Goal: Information Seeking & Learning: Learn about a topic

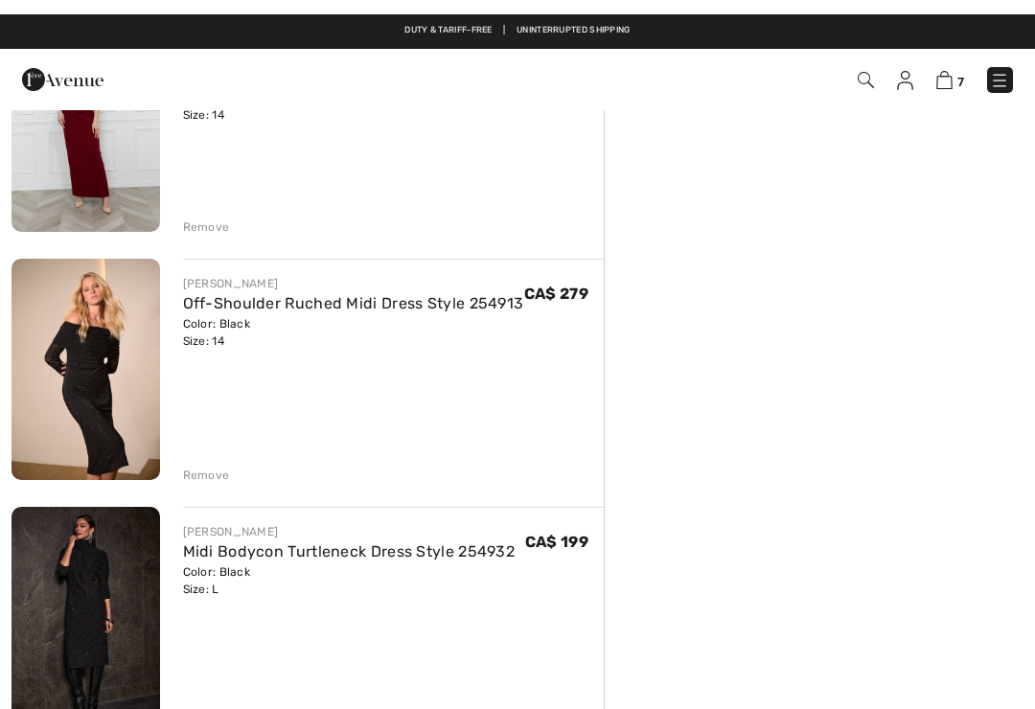
scroll to position [355, 0]
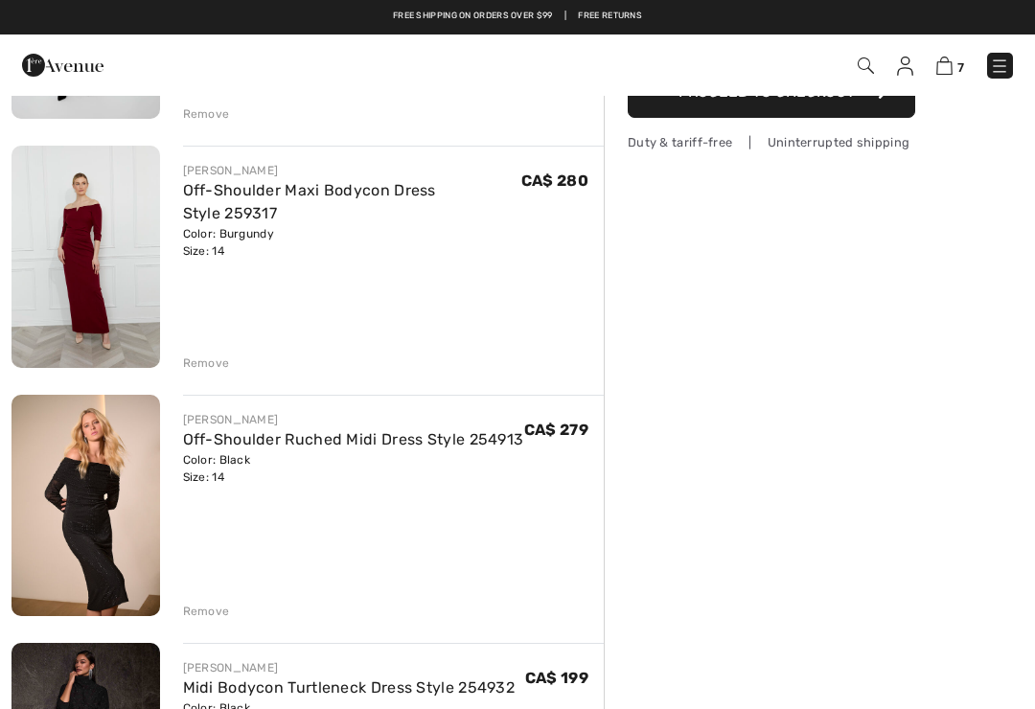
click at [92, 232] on img at bounding box center [86, 257] width 149 height 222
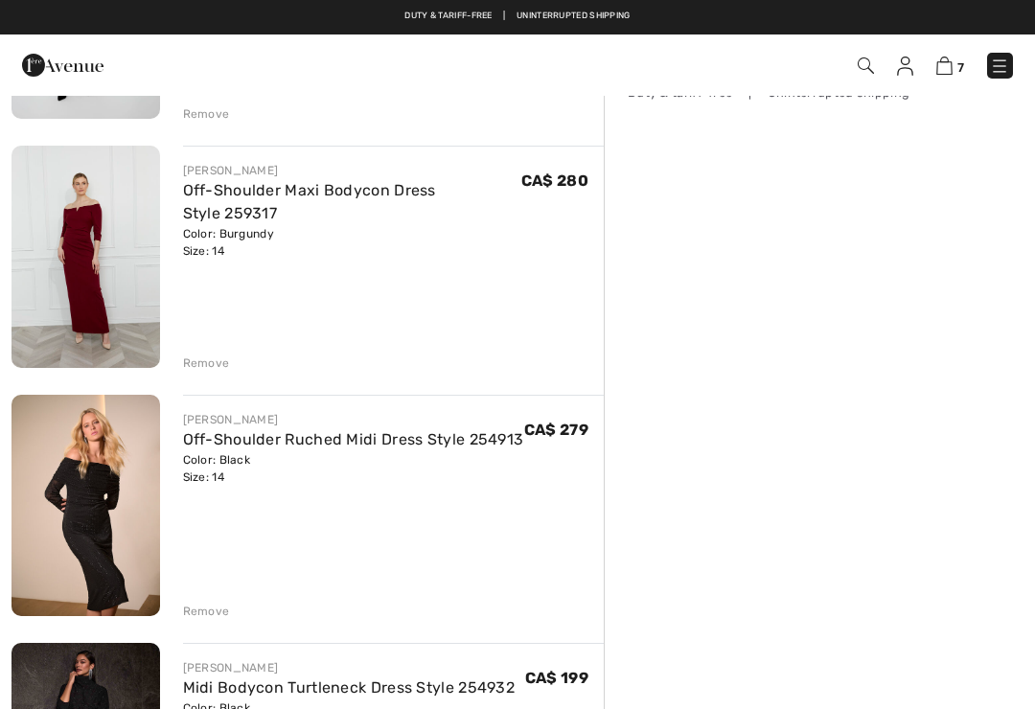
checkbox input "true"
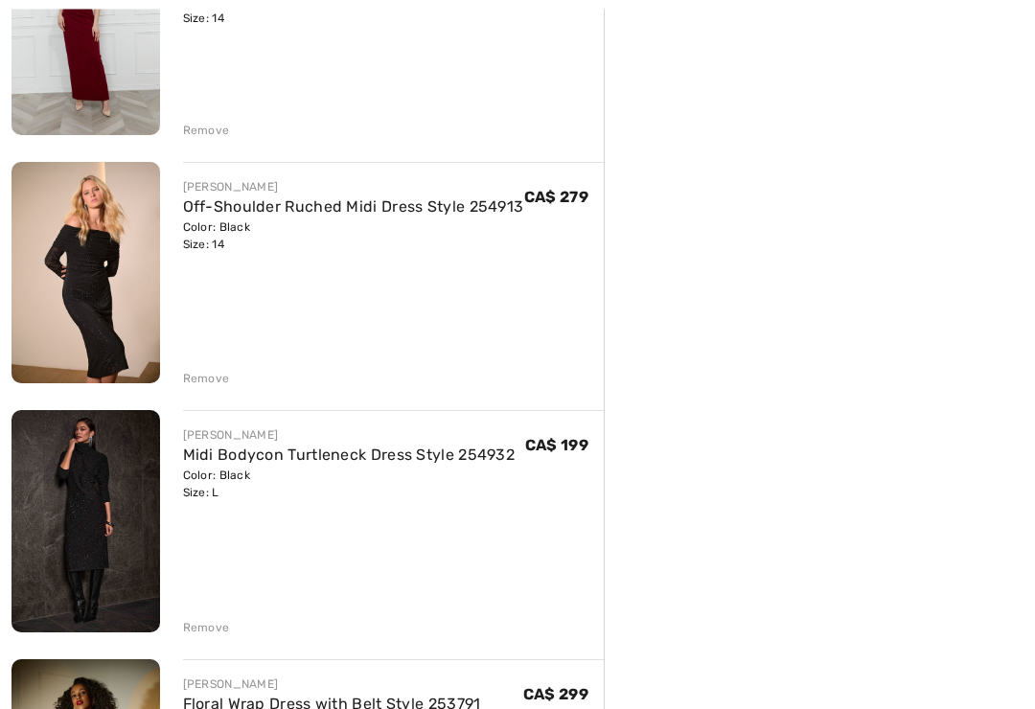
scroll to position [588, 0]
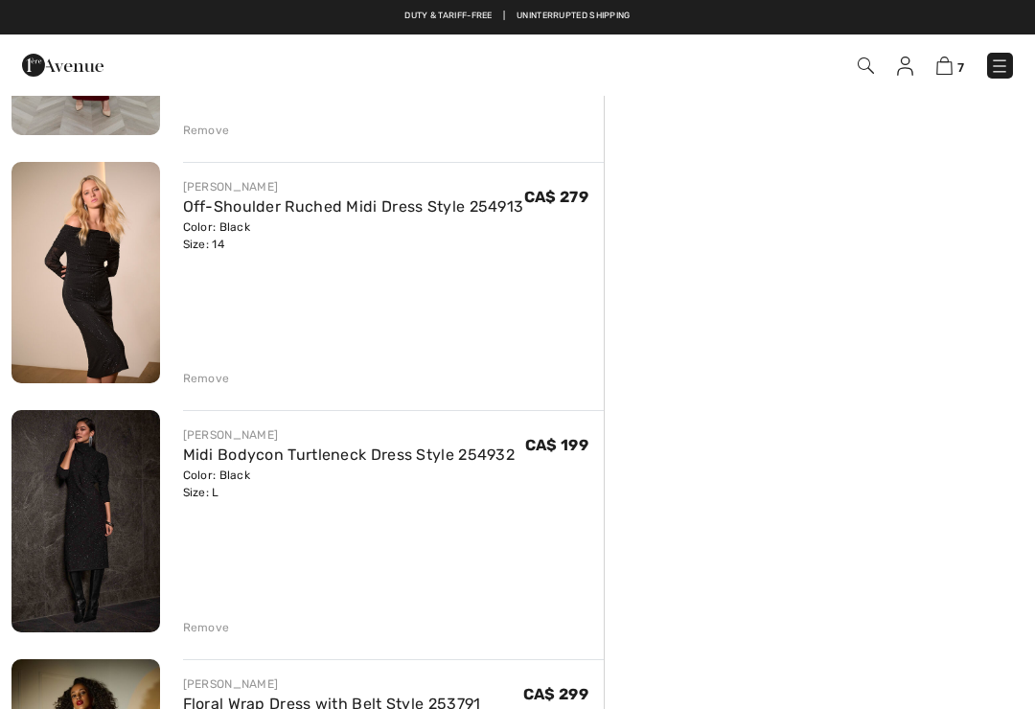
click at [76, 235] on img at bounding box center [86, 273] width 149 height 222
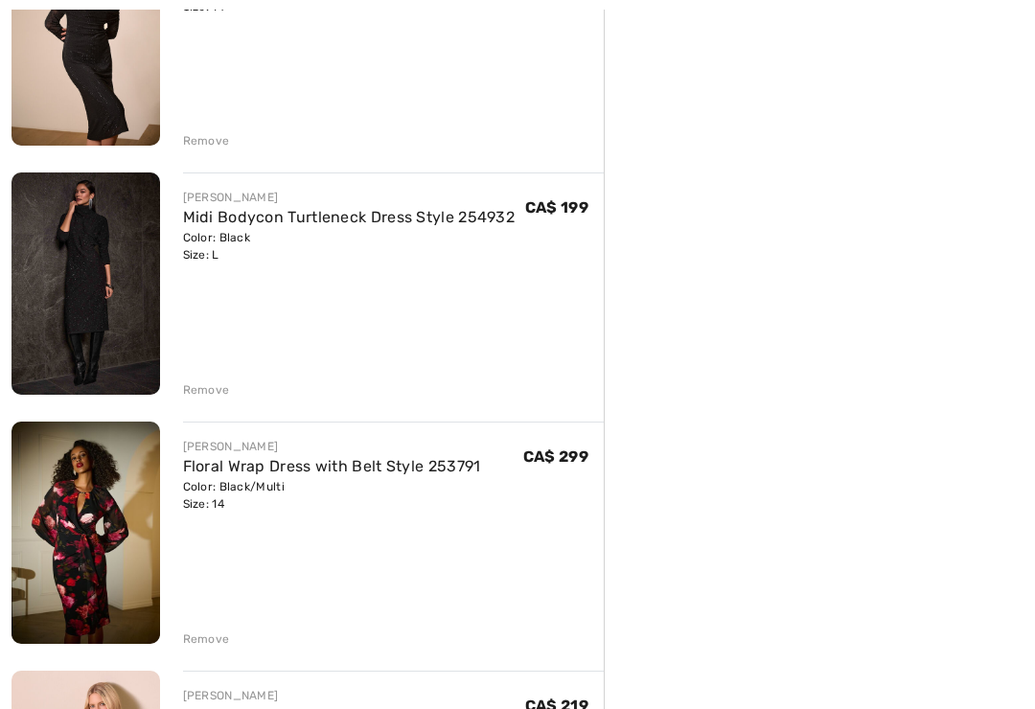
scroll to position [825, 0]
click at [208, 225] on link "Midi Bodycon Turtleneck Dress Style 254932" at bounding box center [349, 217] width 333 height 18
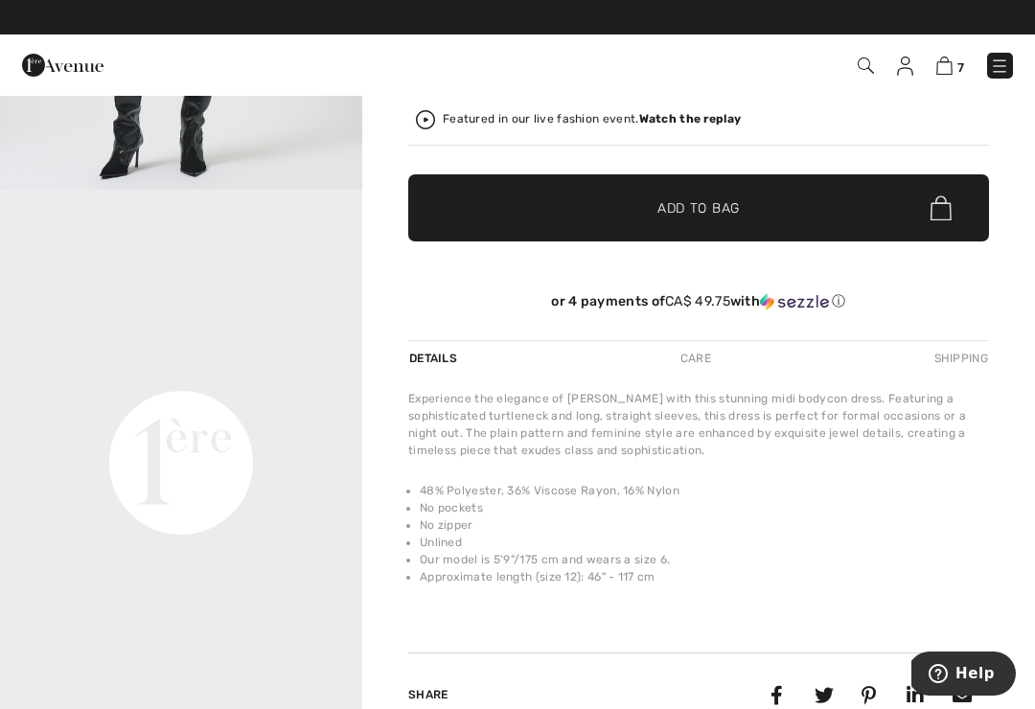
scroll to position [365, 0]
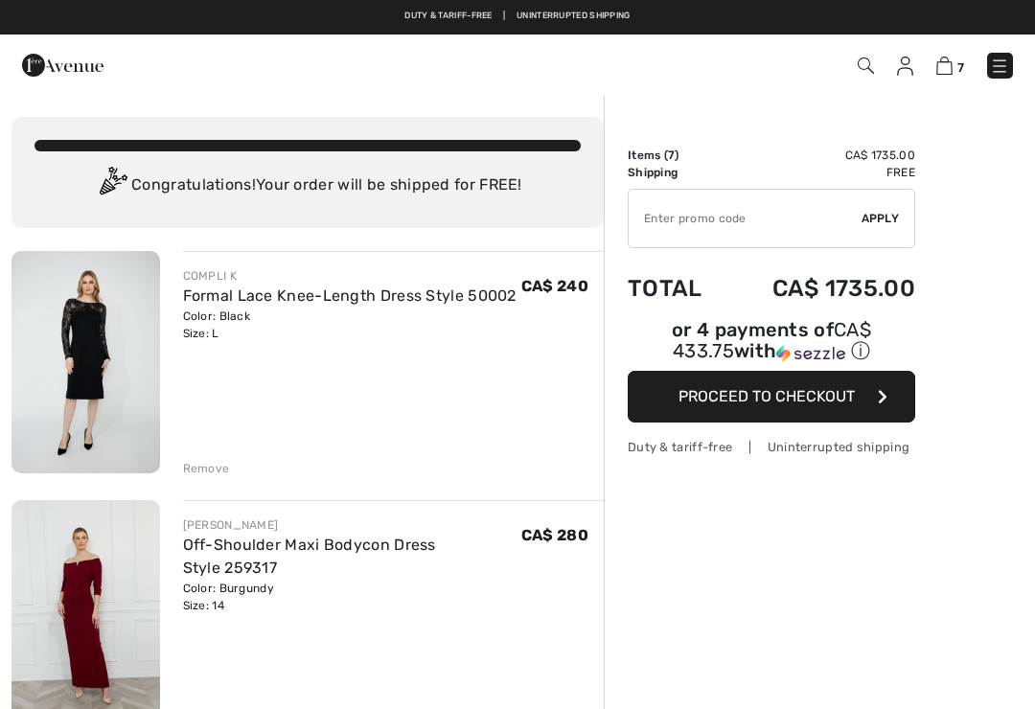
checkbox input "true"
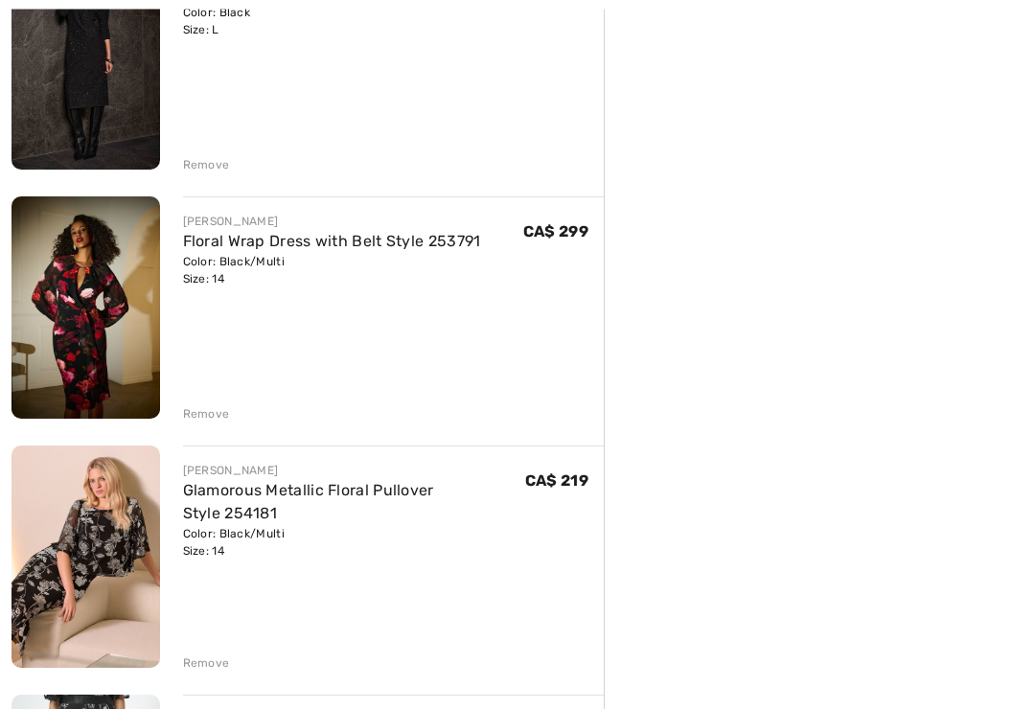
scroll to position [1088, 0]
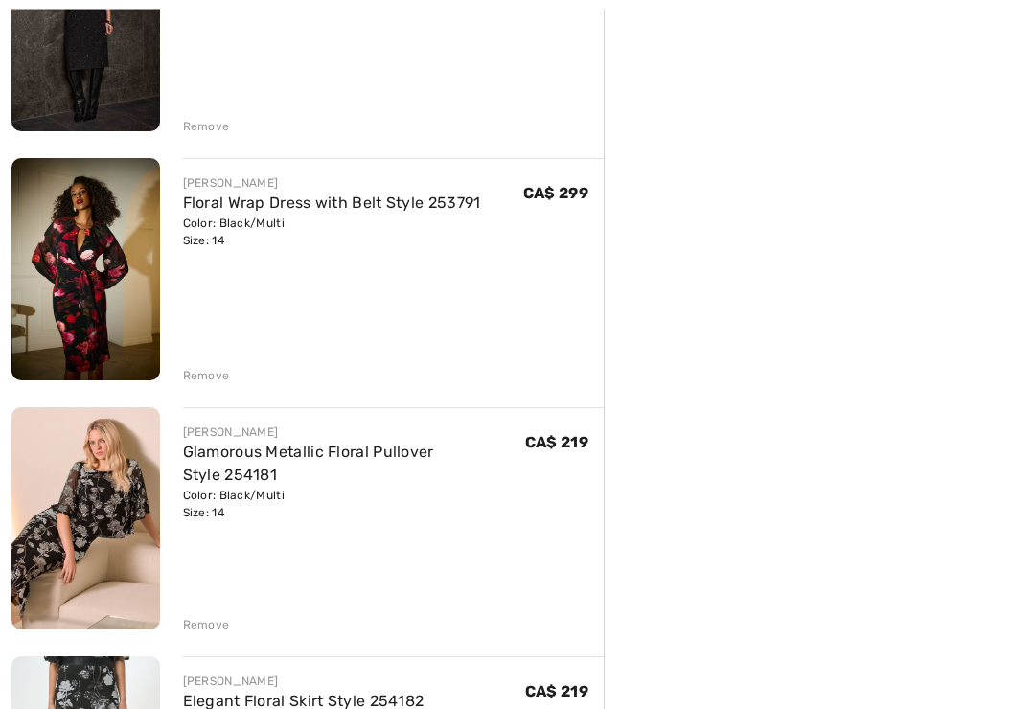
click at [188, 206] on link "Floral Wrap Dress with Belt Style 253791" at bounding box center [332, 204] width 298 height 18
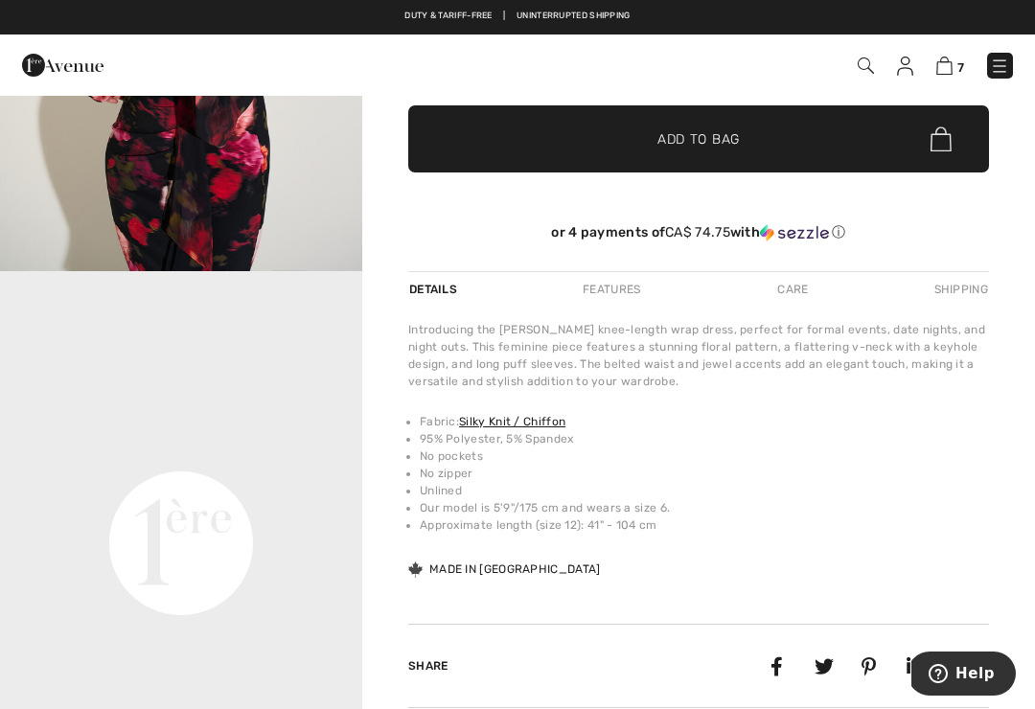
scroll to position [454, 0]
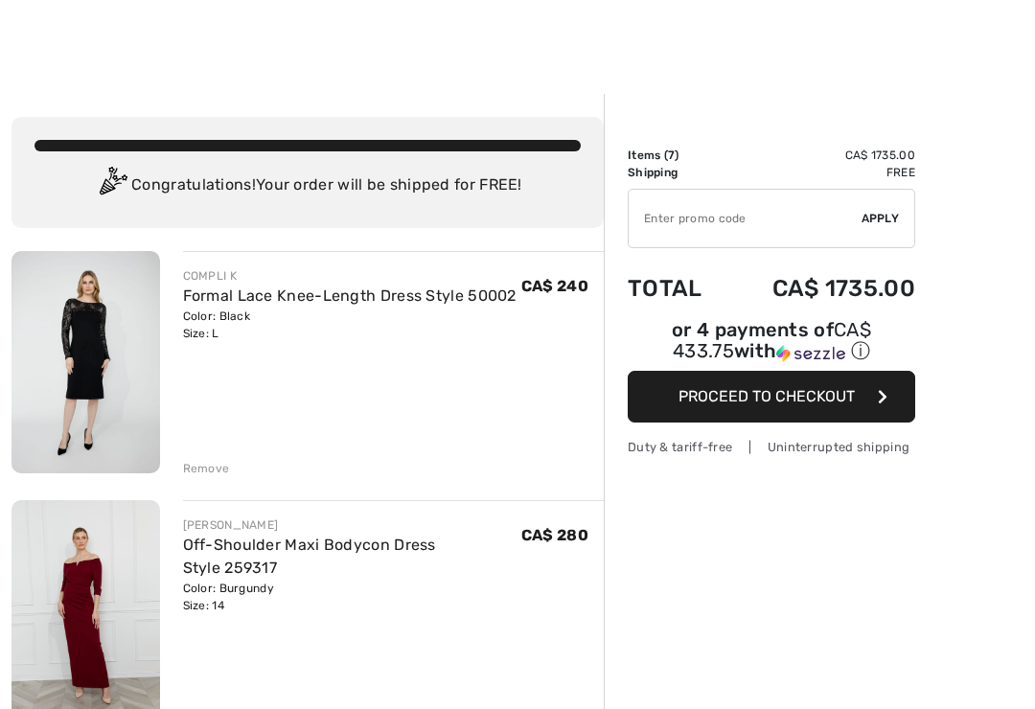
checkbox input "true"
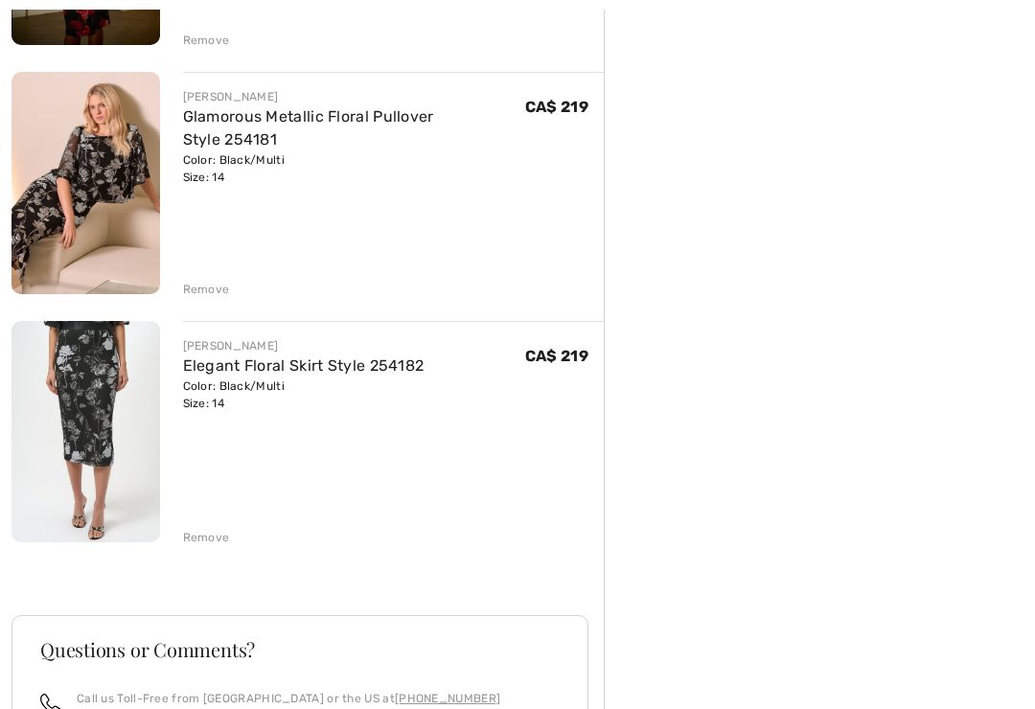
scroll to position [1425, 0]
click at [94, 174] on img at bounding box center [86, 183] width 149 height 222
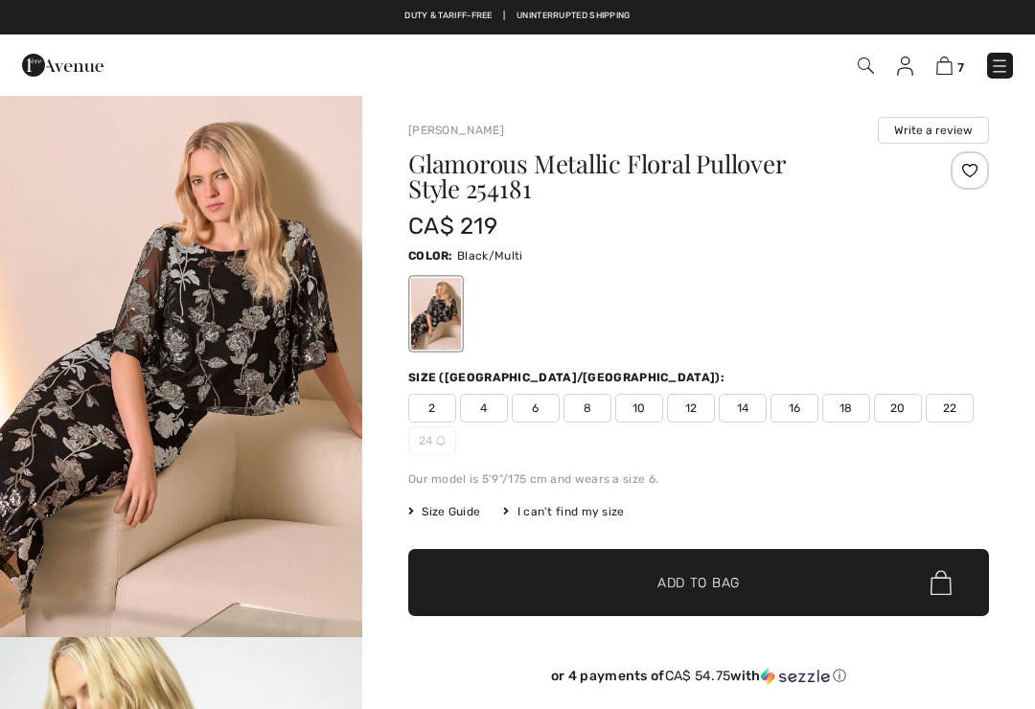
checkbox input "true"
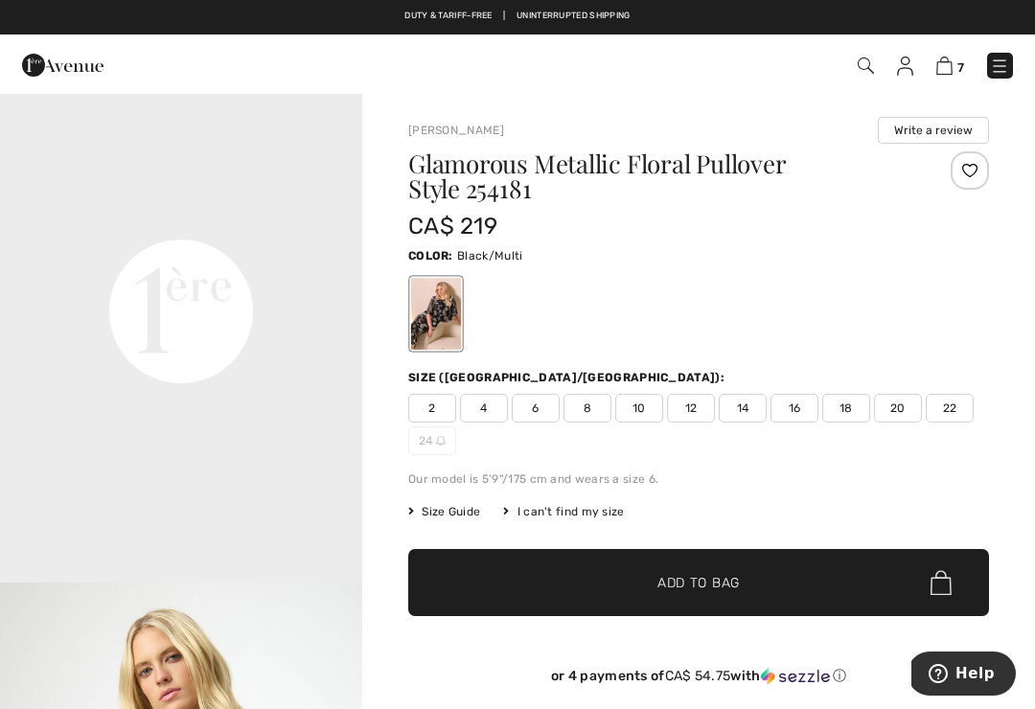
scroll to position [1144, 0]
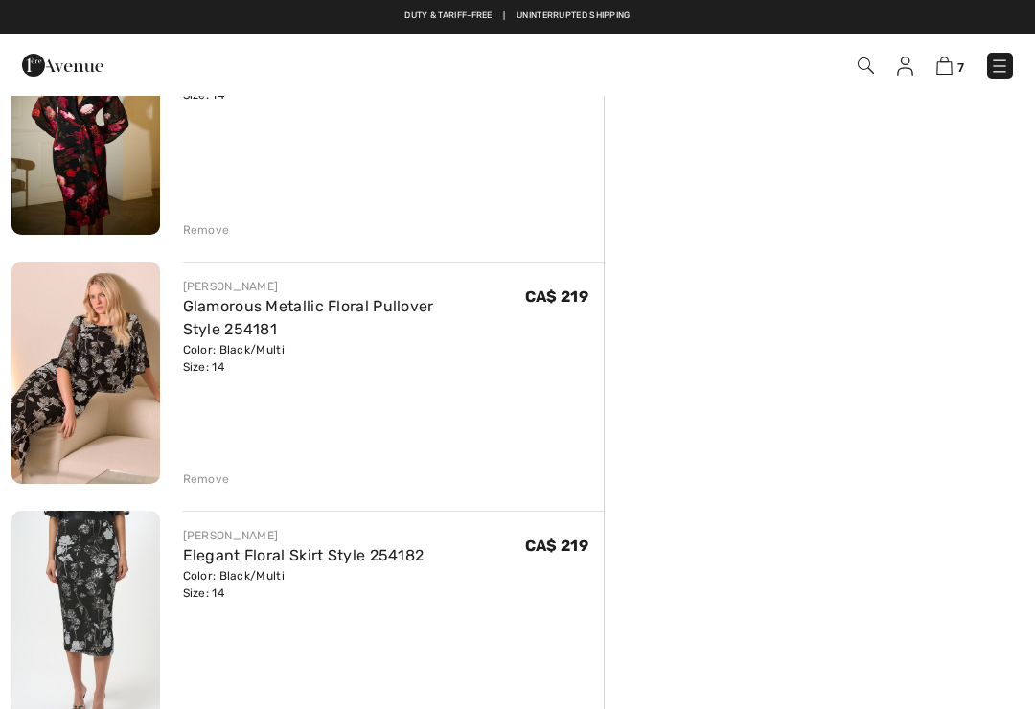
scroll to position [1222, 0]
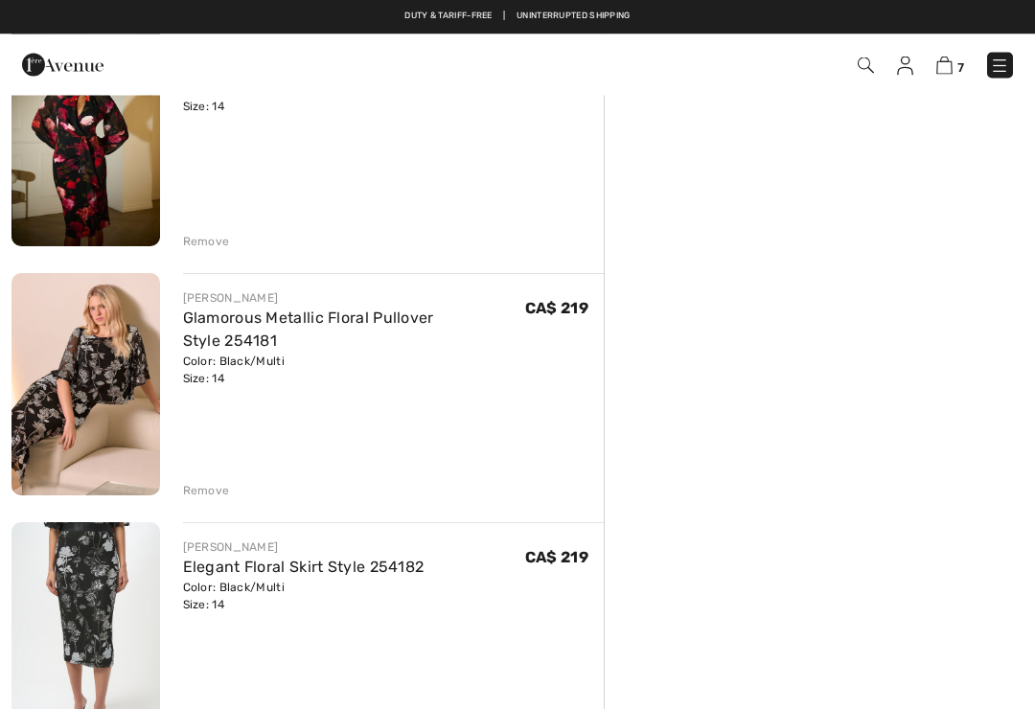
click at [947, 69] on img at bounding box center [945, 66] width 16 height 18
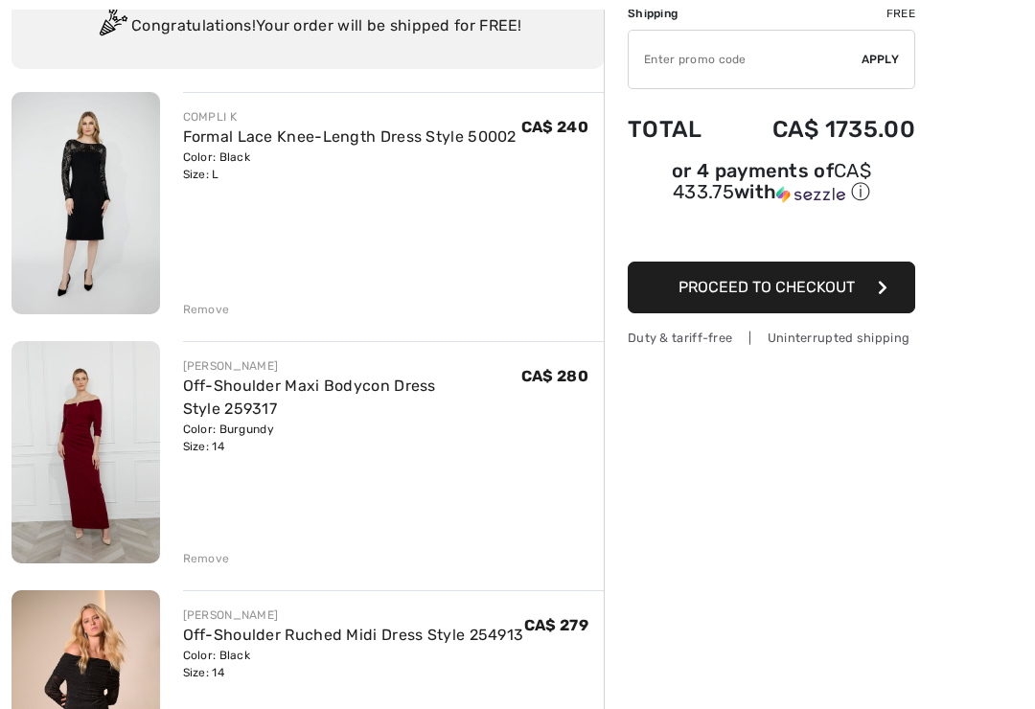
scroll to position [151, 0]
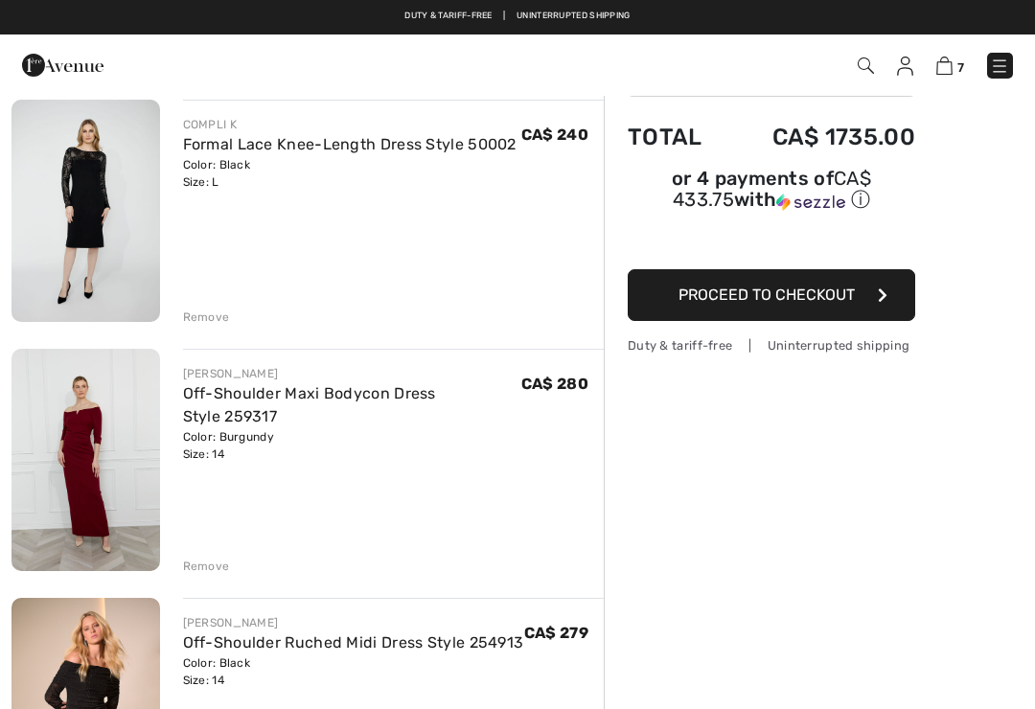
click at [249, 151] on link "Formal Lace Knee-Length Dress Style 50002" at bounding box center [350, 144] width 334 height 18
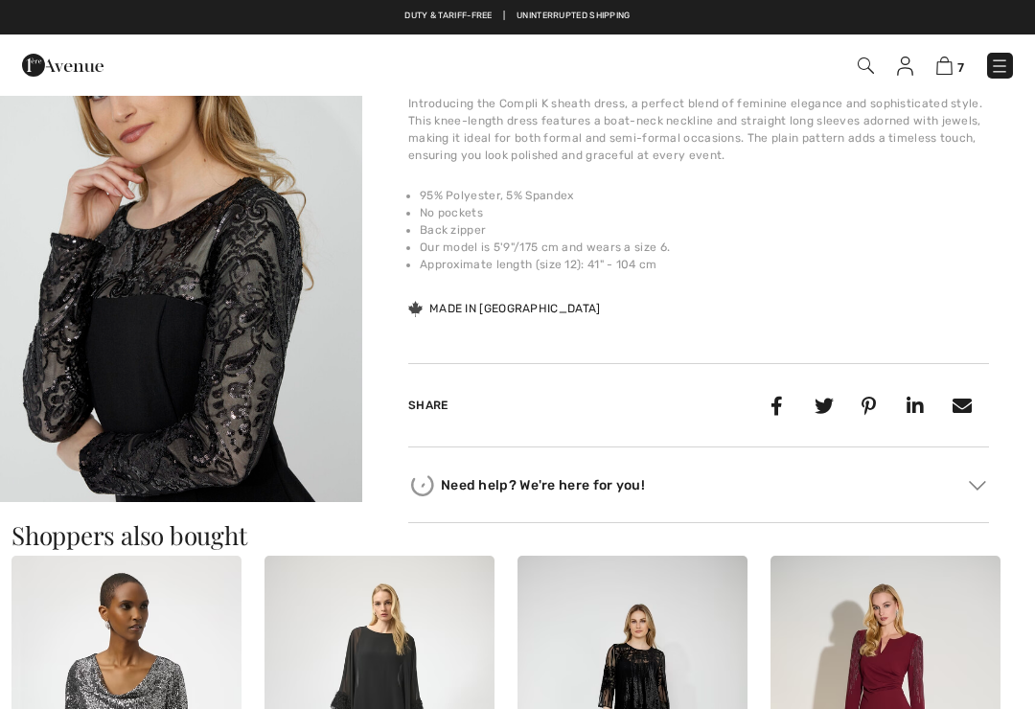
checkbox input "true"
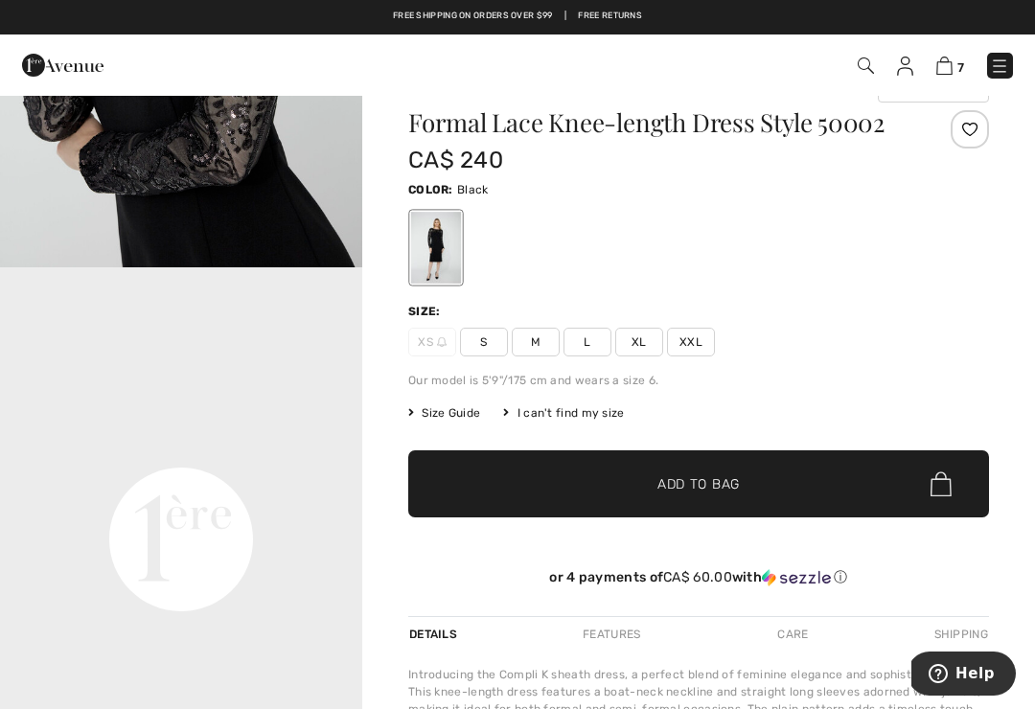
scroll to position [40, 0]
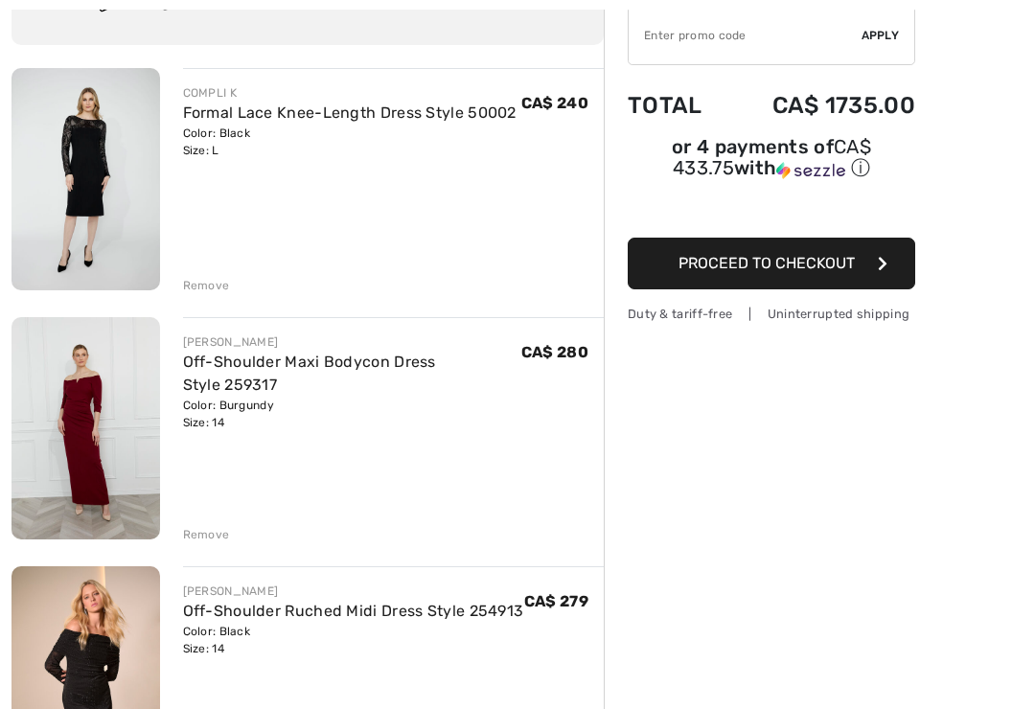
click at [220, 291] on div "Remove" at bounding box center [206, 285] width 47 height 17
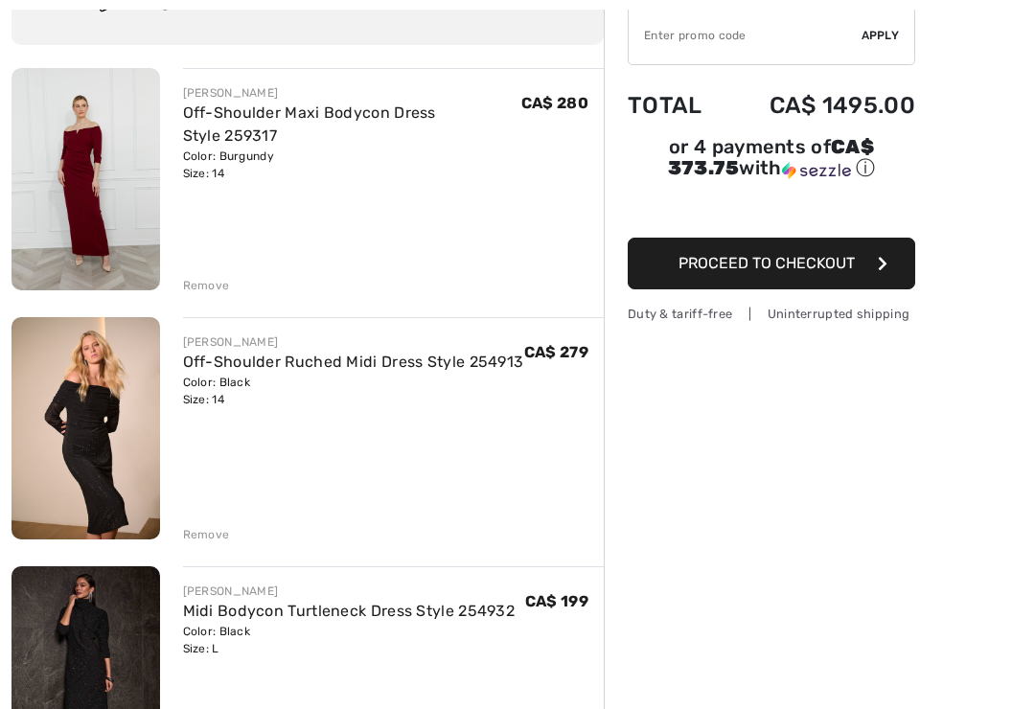
click at [360, 121] on link "Off-Shoulder Maxi Bodycon Dress Style 259317" at bounding box center [309, 124] width 253 height 41
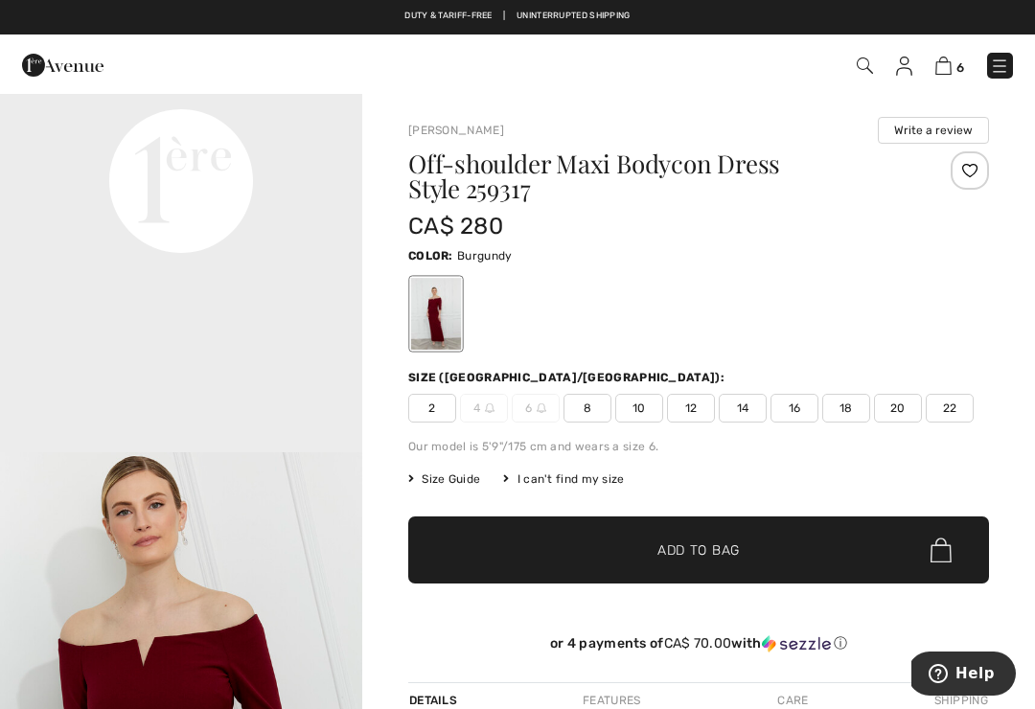
scroll to position [1273, 0]
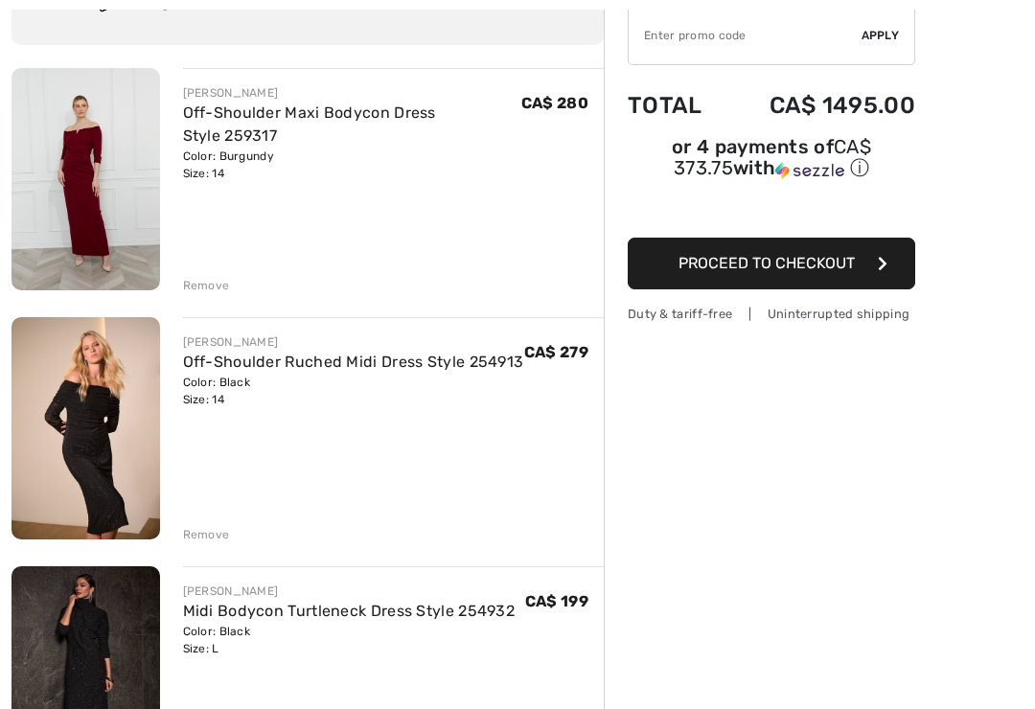
click at [223, 280] on div "Remove" at bounding box center [206, 285] width 47 height 17
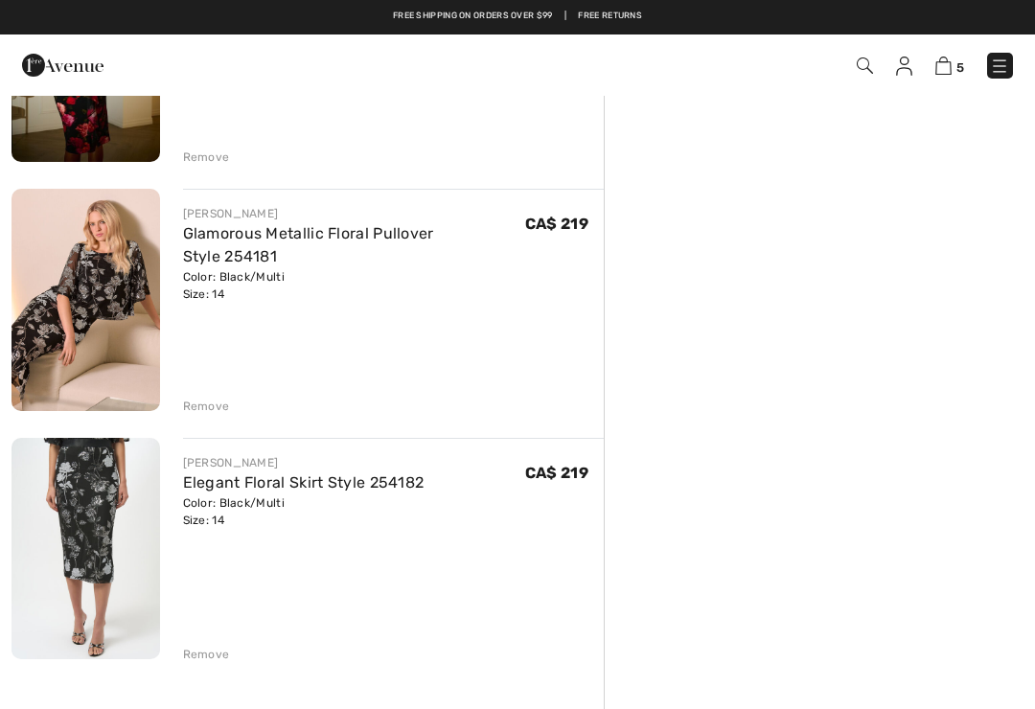
scroll to position [806, 0]
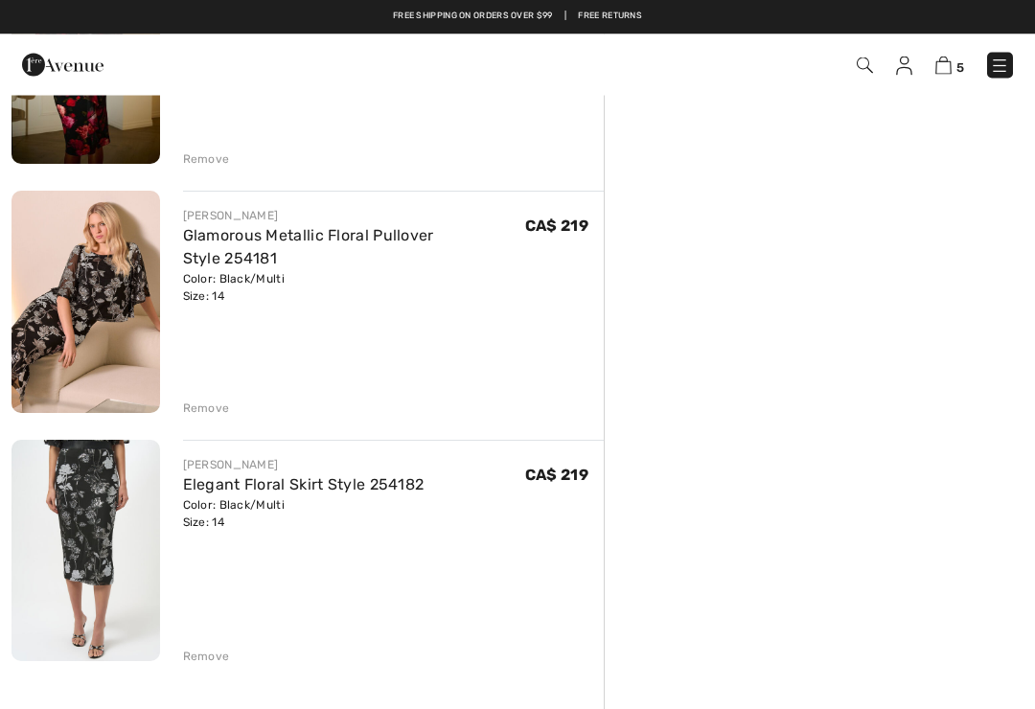
click at [383, 240] on link "Glamorous Metallic Floral Pullover Style 254181" at bounding box center [308, 247] width 251 height 41
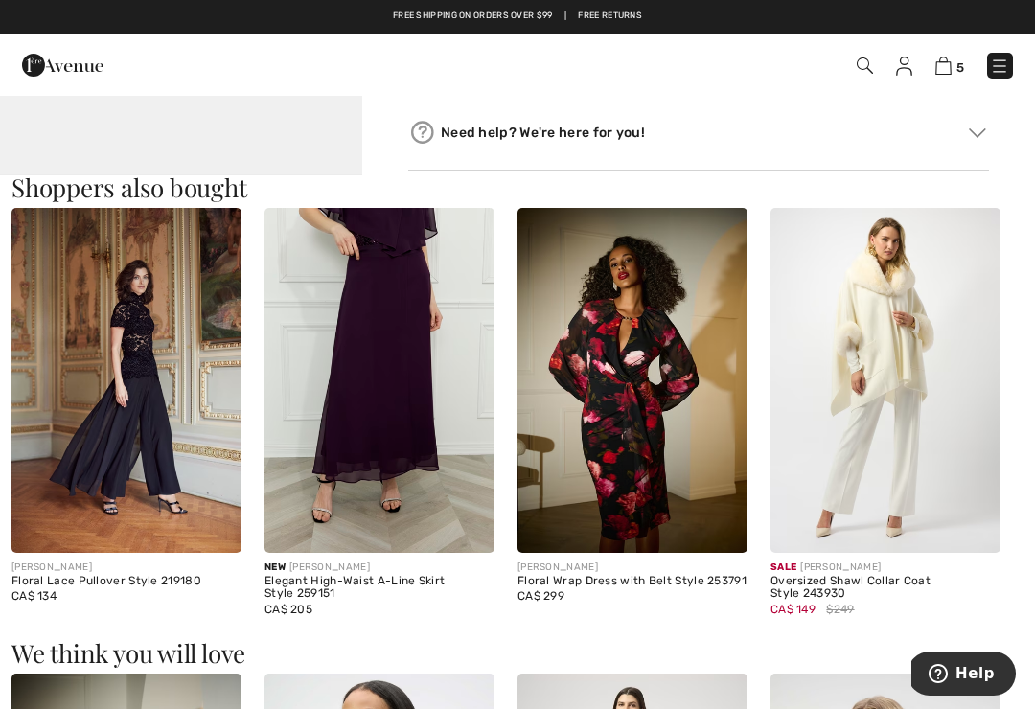
scroll to position [1633, 0]
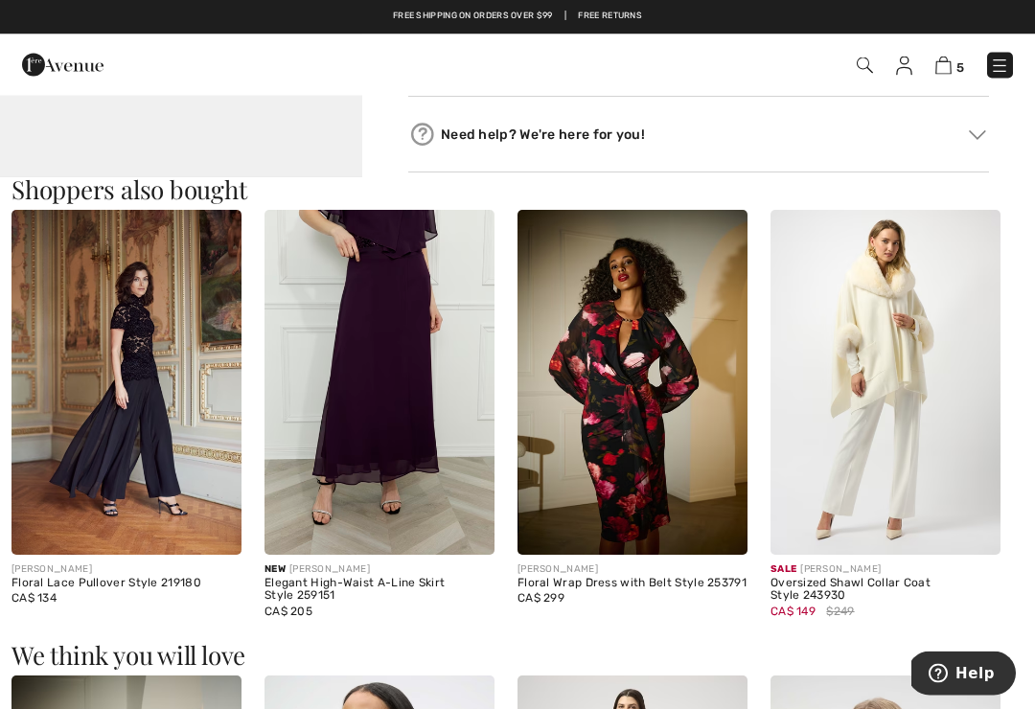
click at [189, 402] on img at bounding box center [127, 383] width 230 height 345
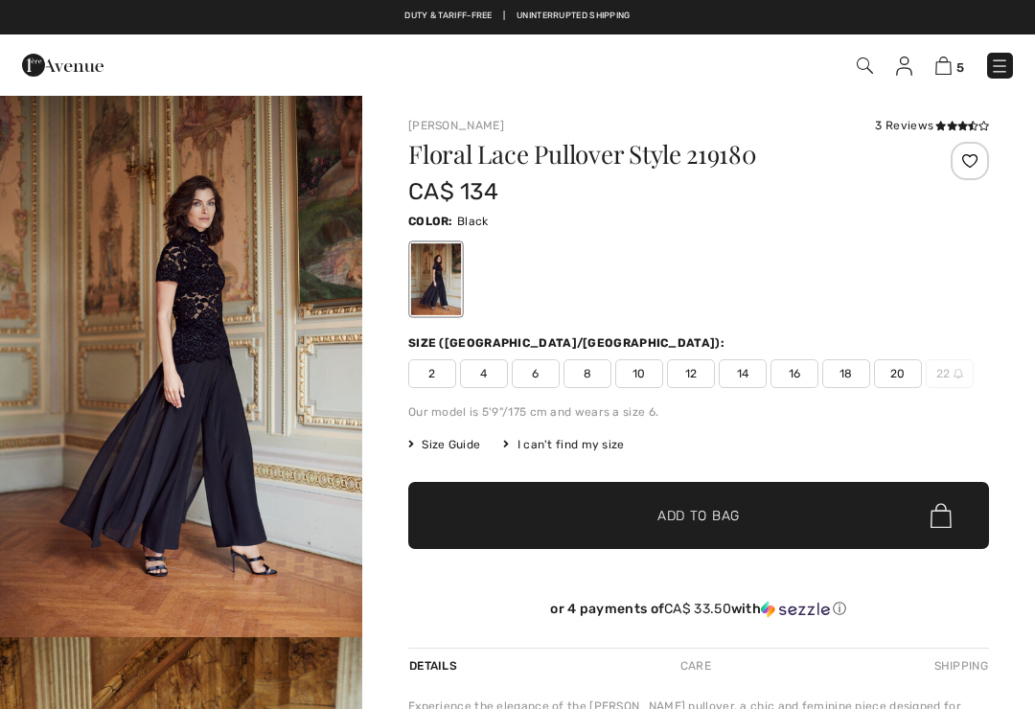
checkbox input "true"
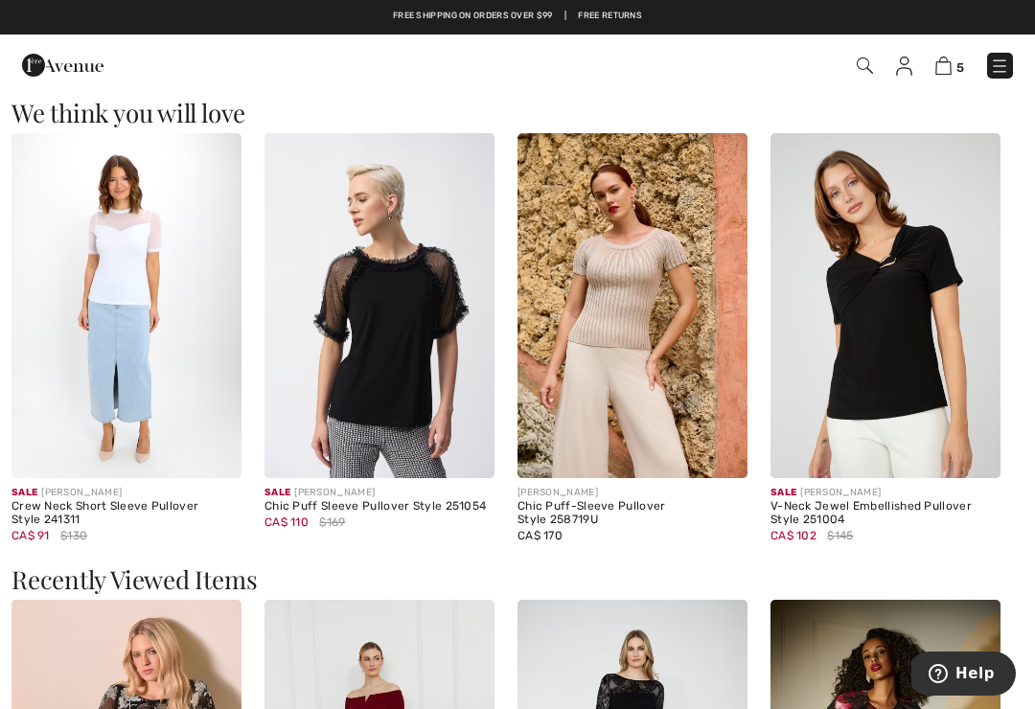
scroll to position [1482, 0]
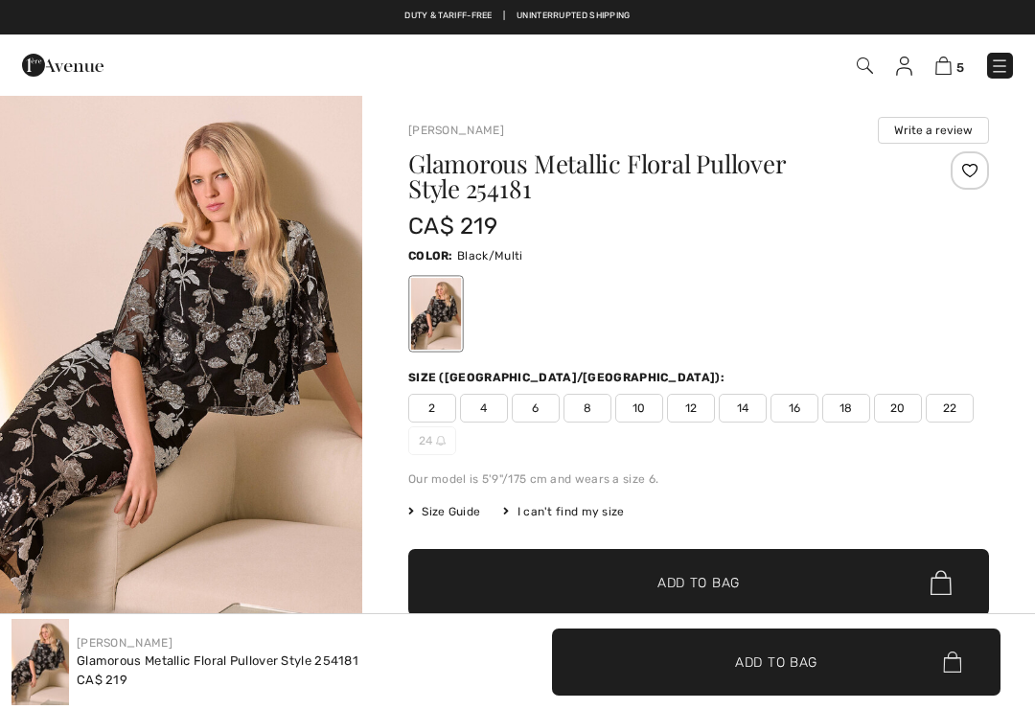
checkbox input "true"
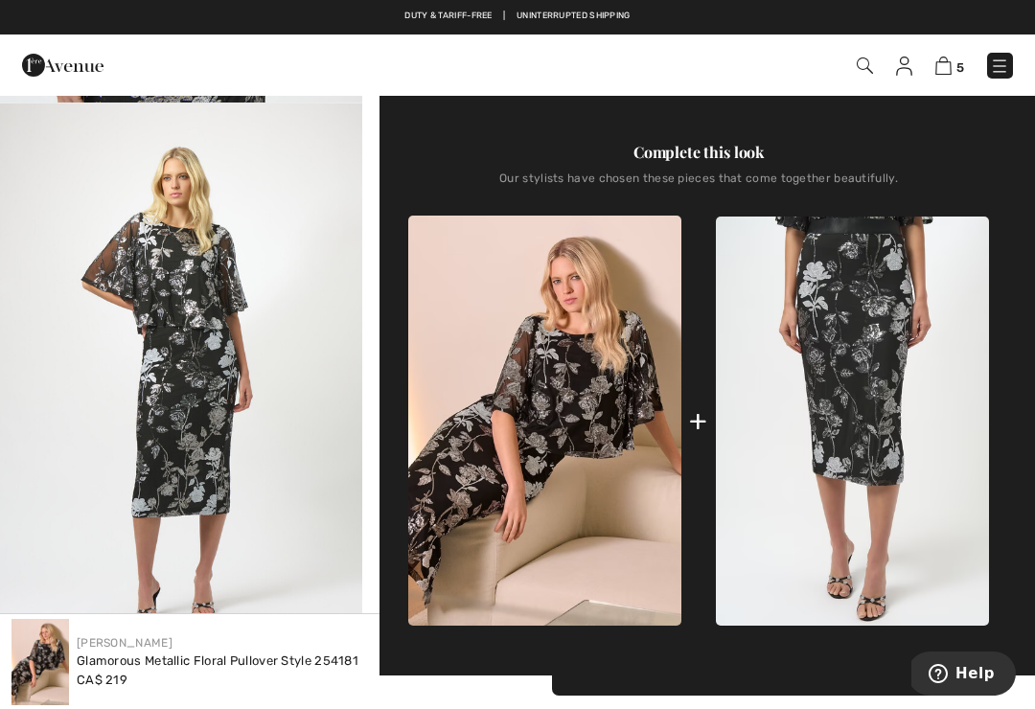
scroll to position [607, 0]
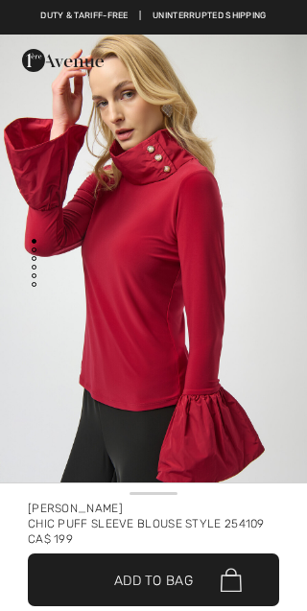
checkbox input "true"
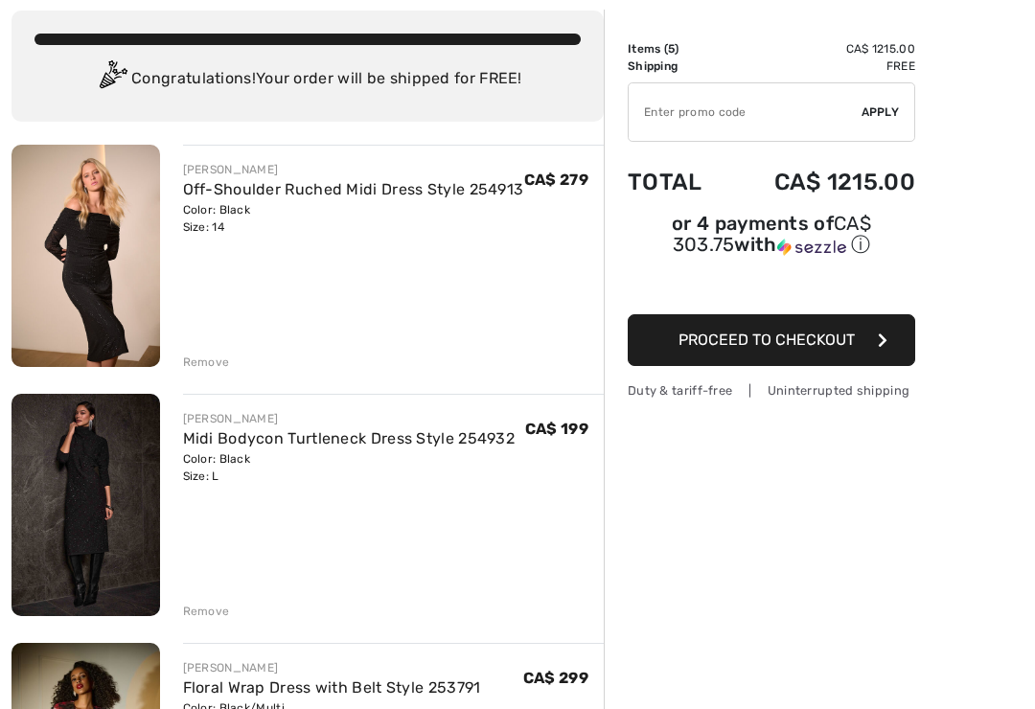
scroll to position [128, 0]
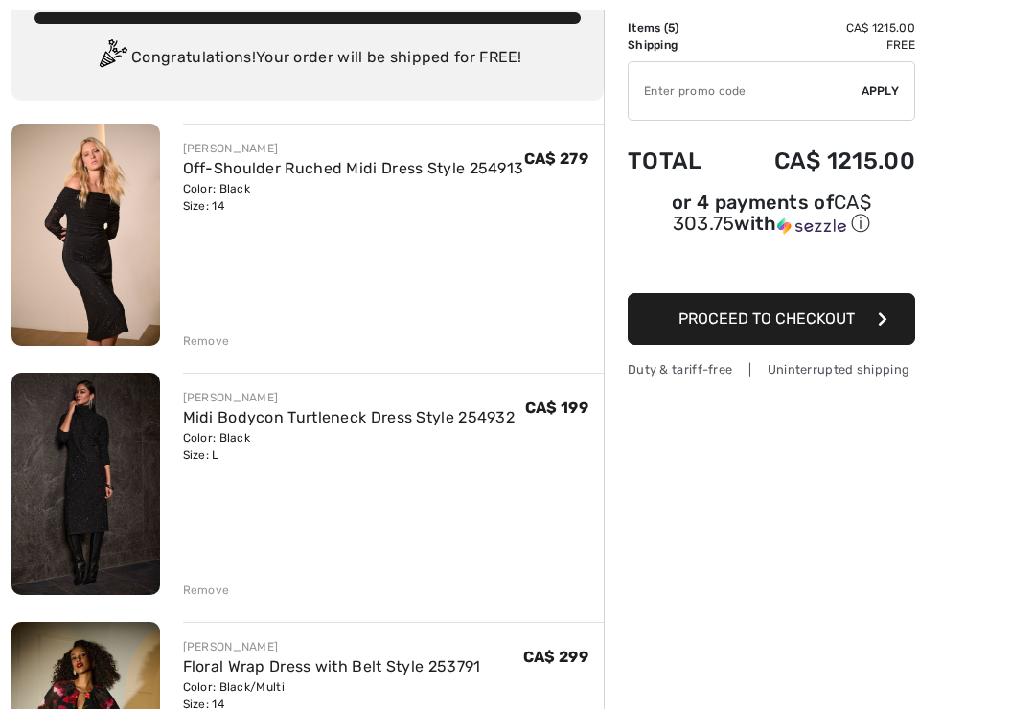
click at [100, 205] on img at bounding box center [86, 235] width 149 height 222
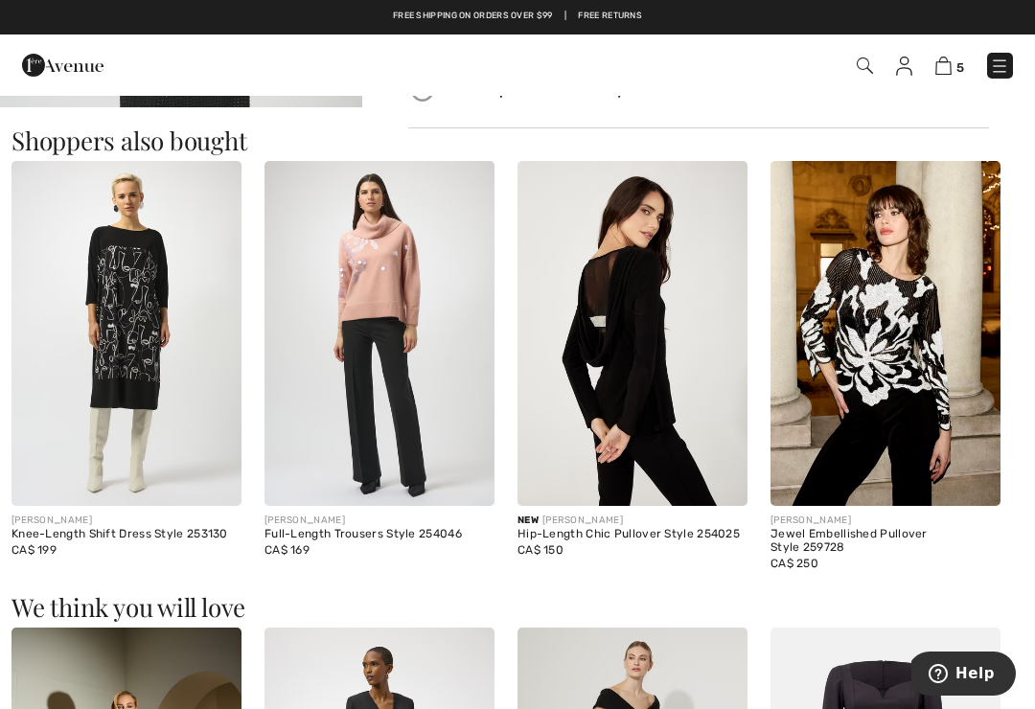
scroll to position [1155, 0]
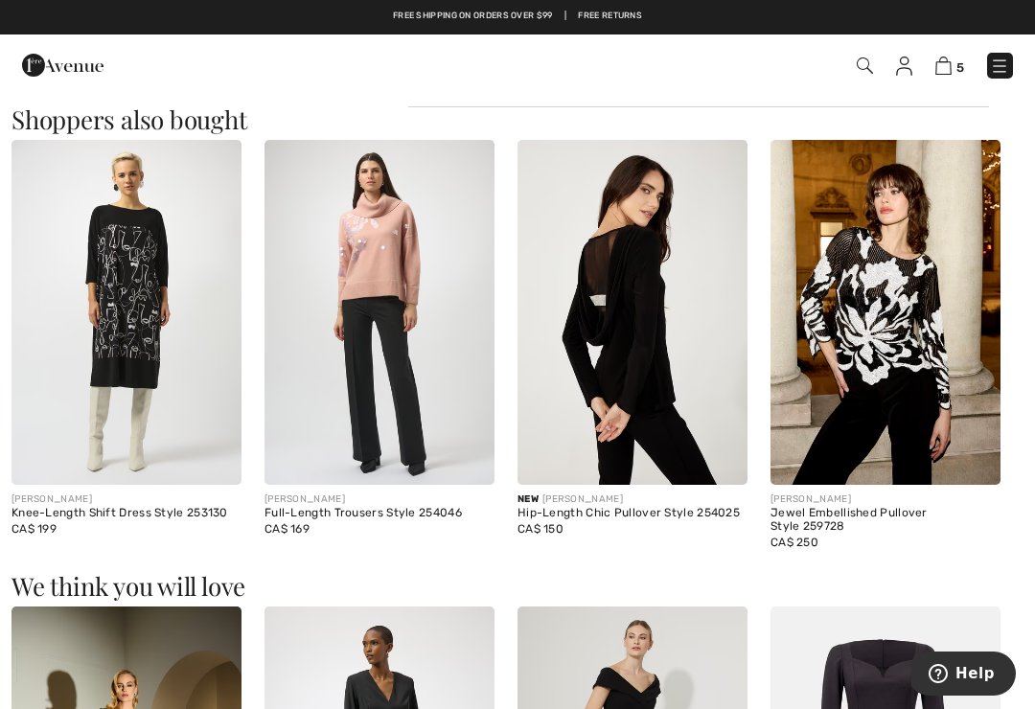
click at [911, 346] on img at bounding box center [886, 312] width 230 height 345
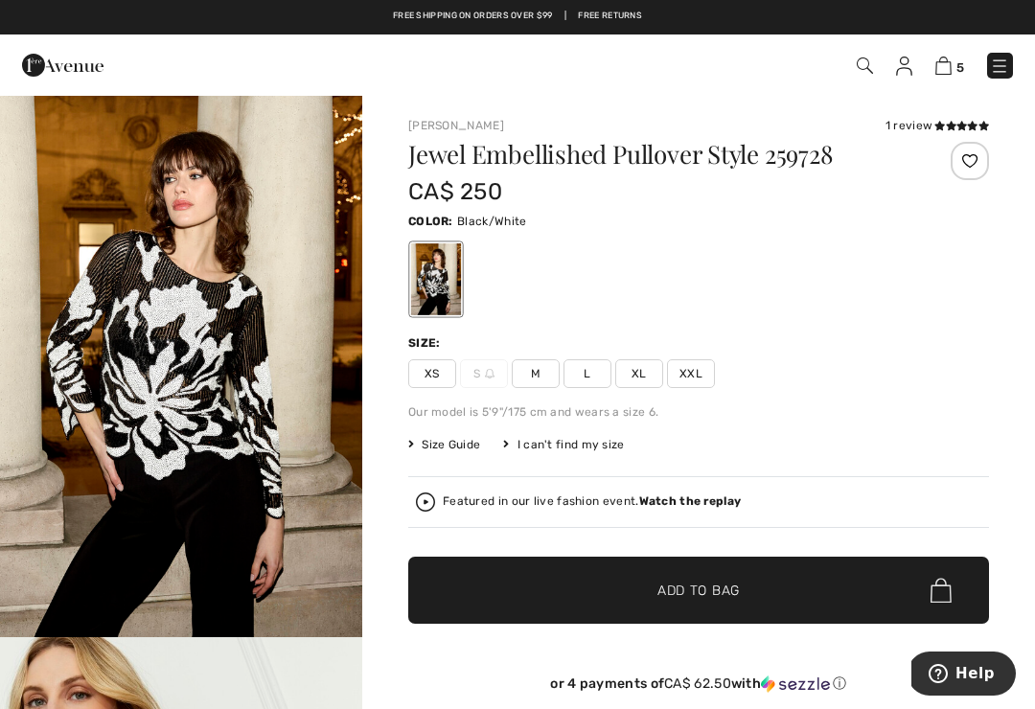
click at [48, 60] on img at bounding box center [62, 65] width 81 height 38
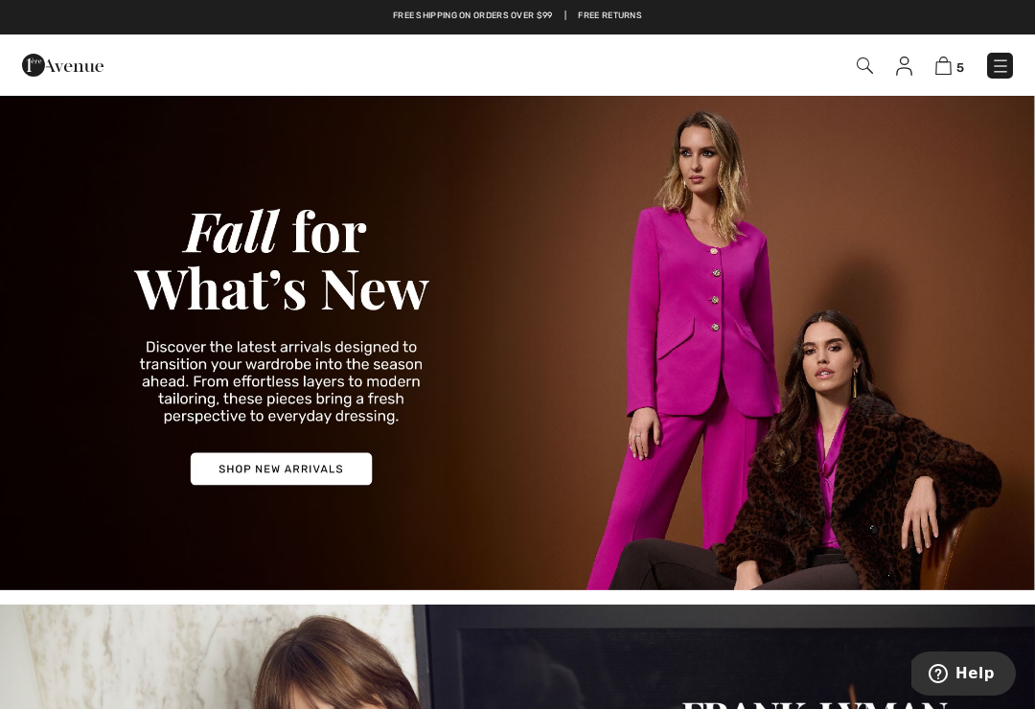
click at [997, 66] on img at bounding box center [1000, 66] width 19 height 19
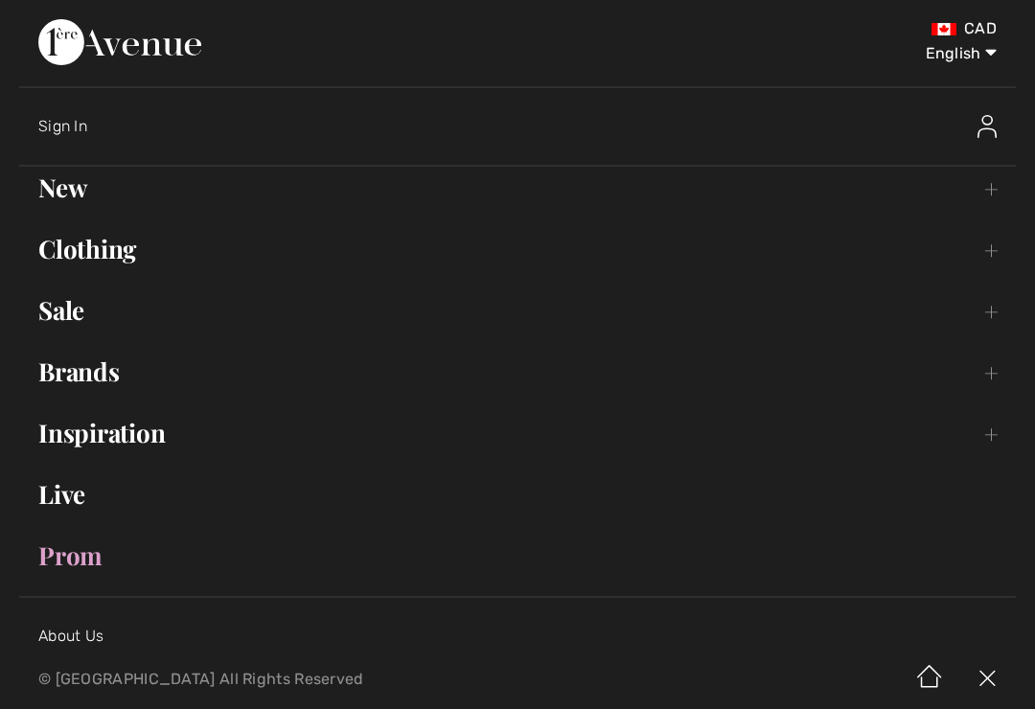
click at [973, 54] on select "English Français" at bounding box center [947, 50] width 100 height 58
select select "/fr/"
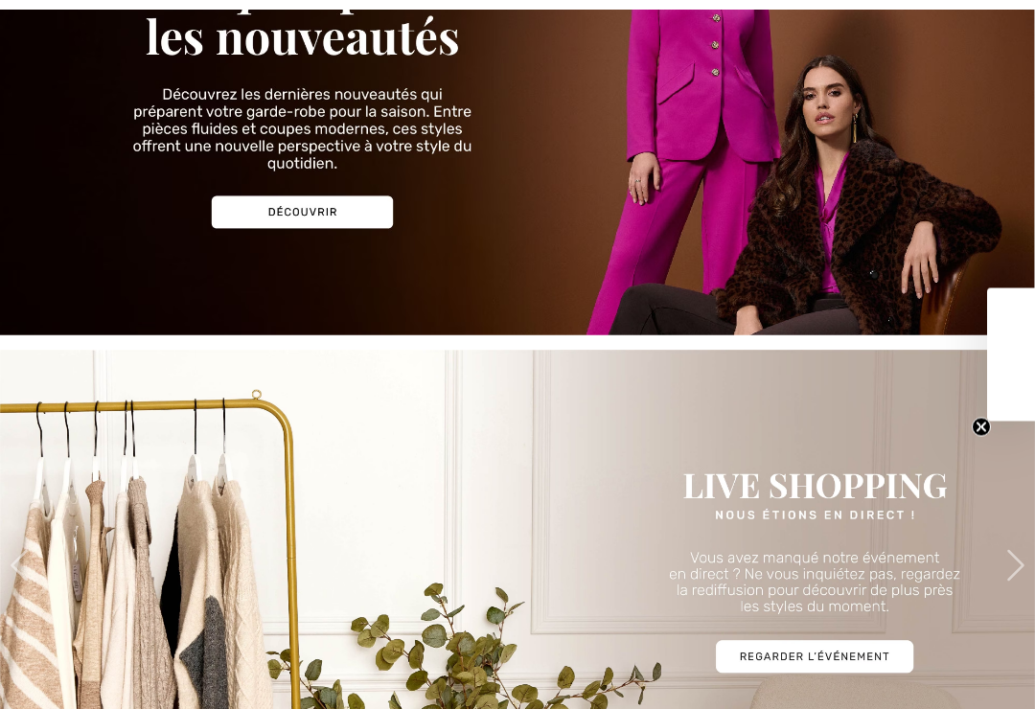
checkbox input "true"
click at [336, 222] on img at bounding box center [517, 87] width 1035 height 497
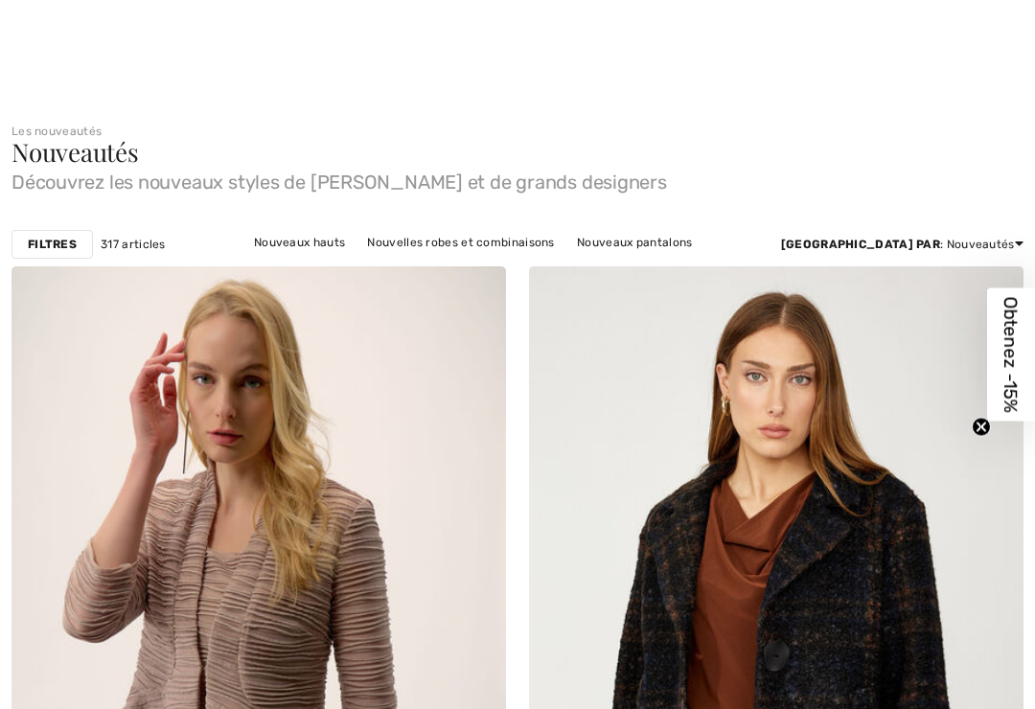
checkbox input "true"
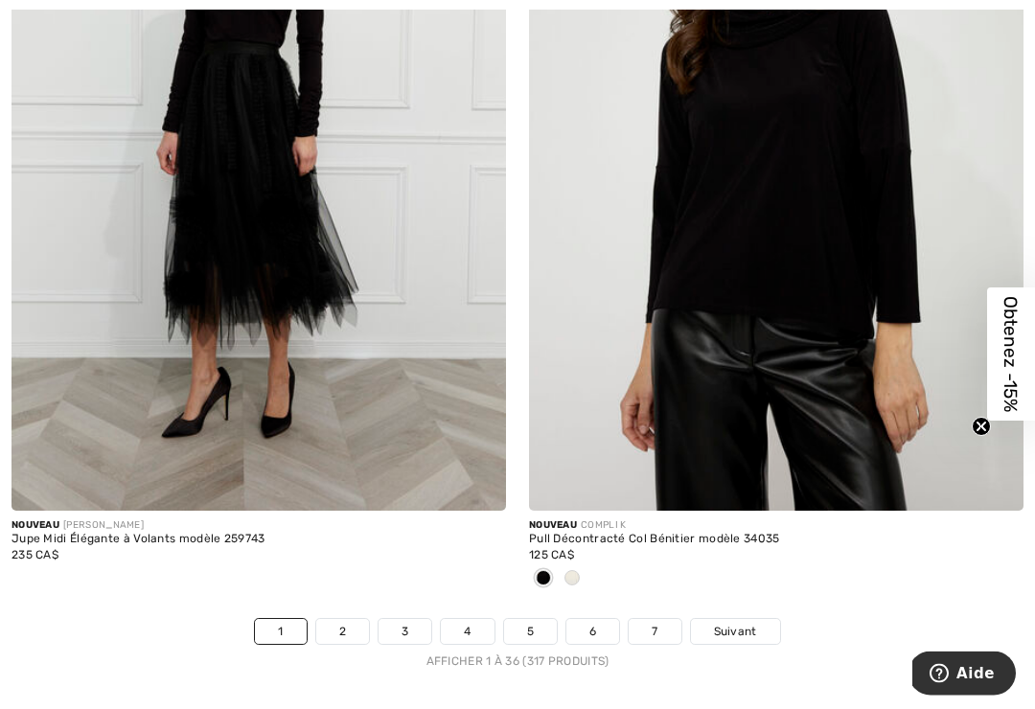
scroll to position [15124, 0]
click at [753, 623] on span "Suivant" at bounding box center [735, 631] width 43 height 17
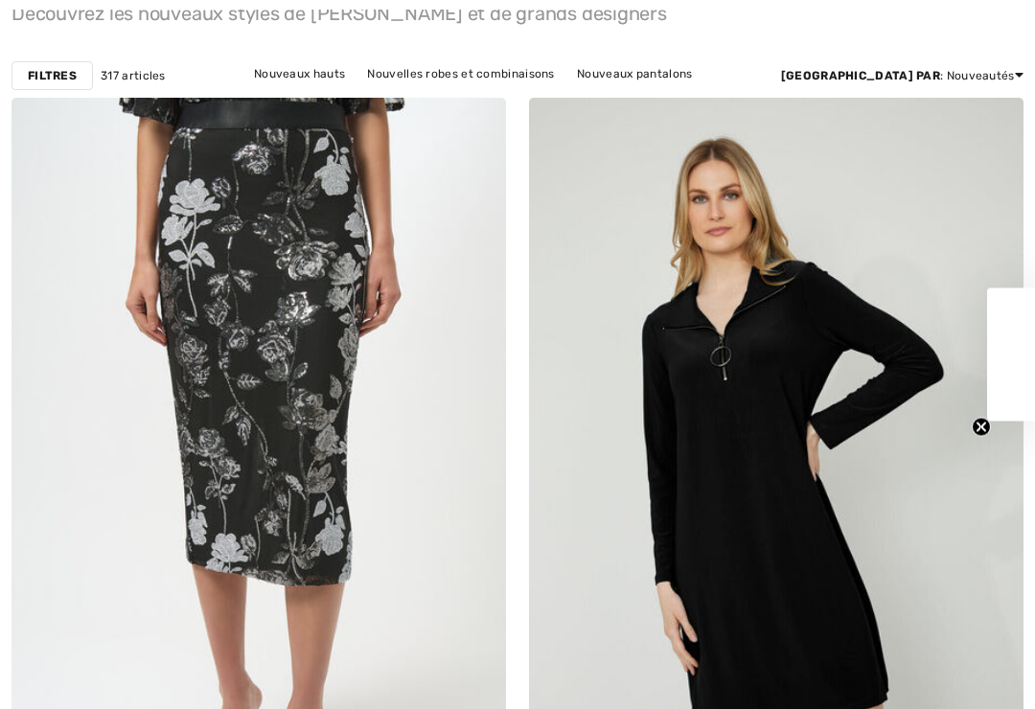
checkbox input "true"
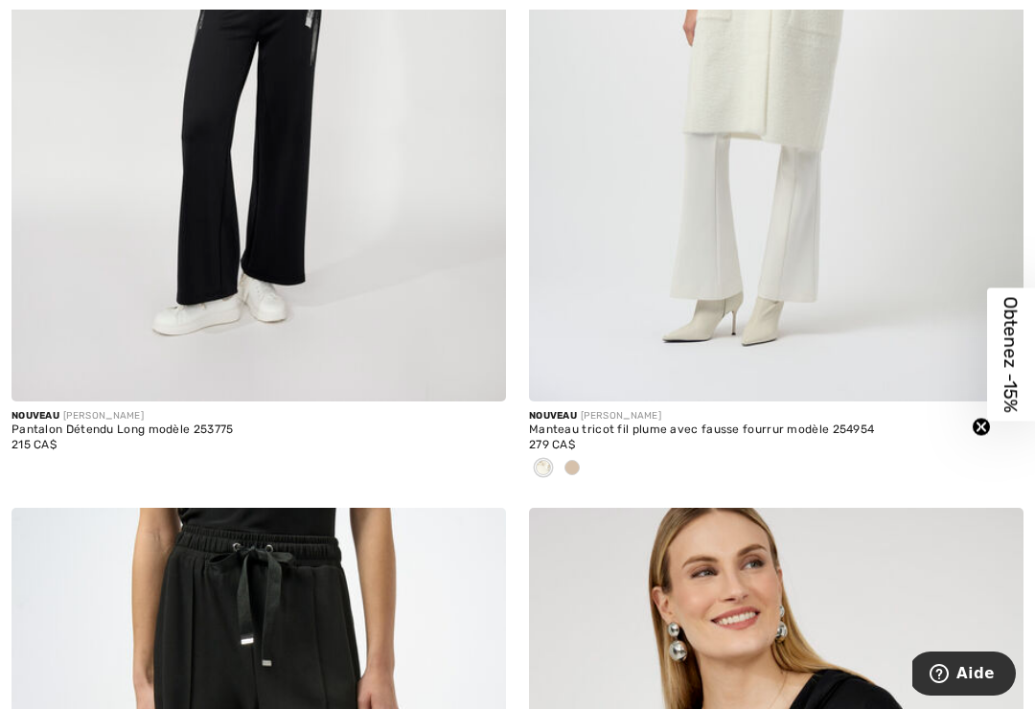
scroll to position [7432, 0]
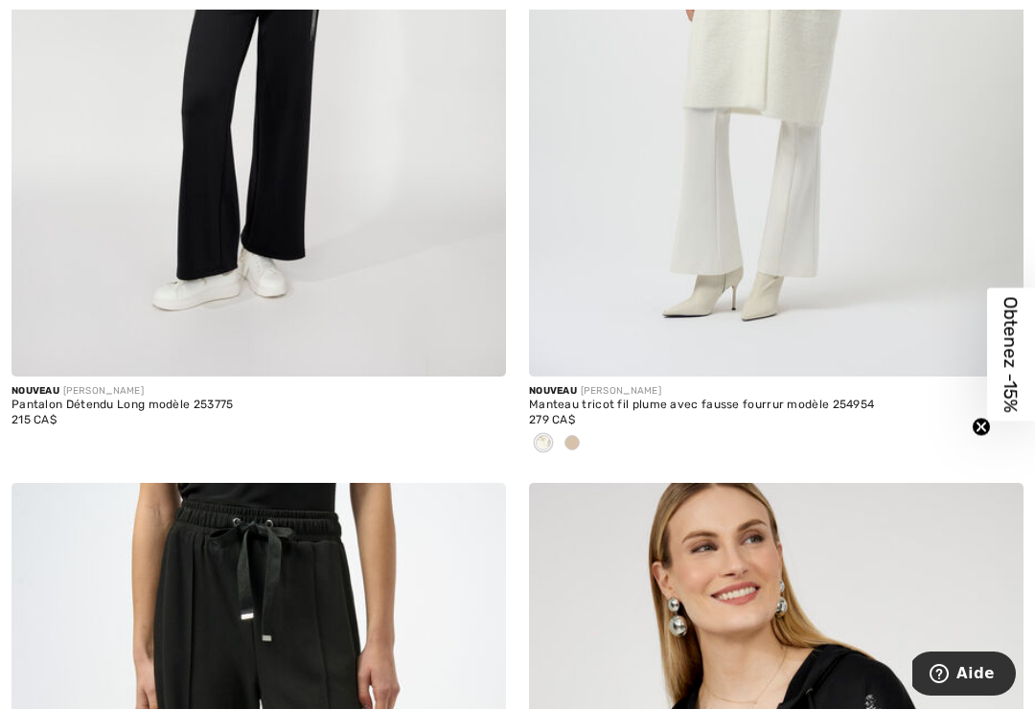
click at [577, 435] on span at bounding box center [572, 442] width 15 height 15
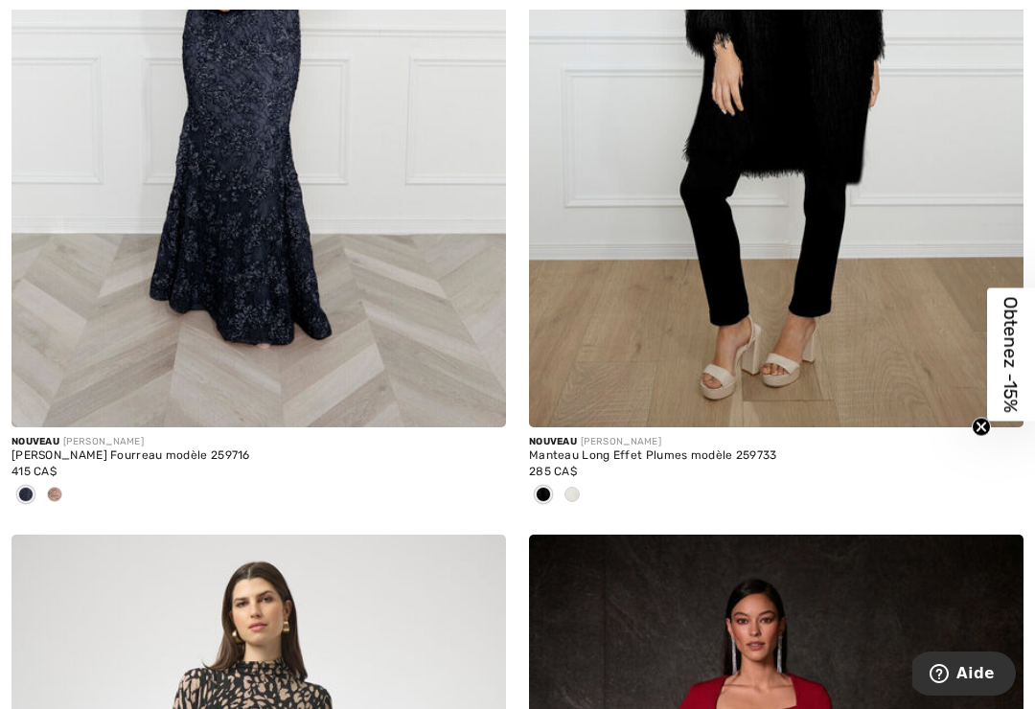
scroll to position [10966, 0]
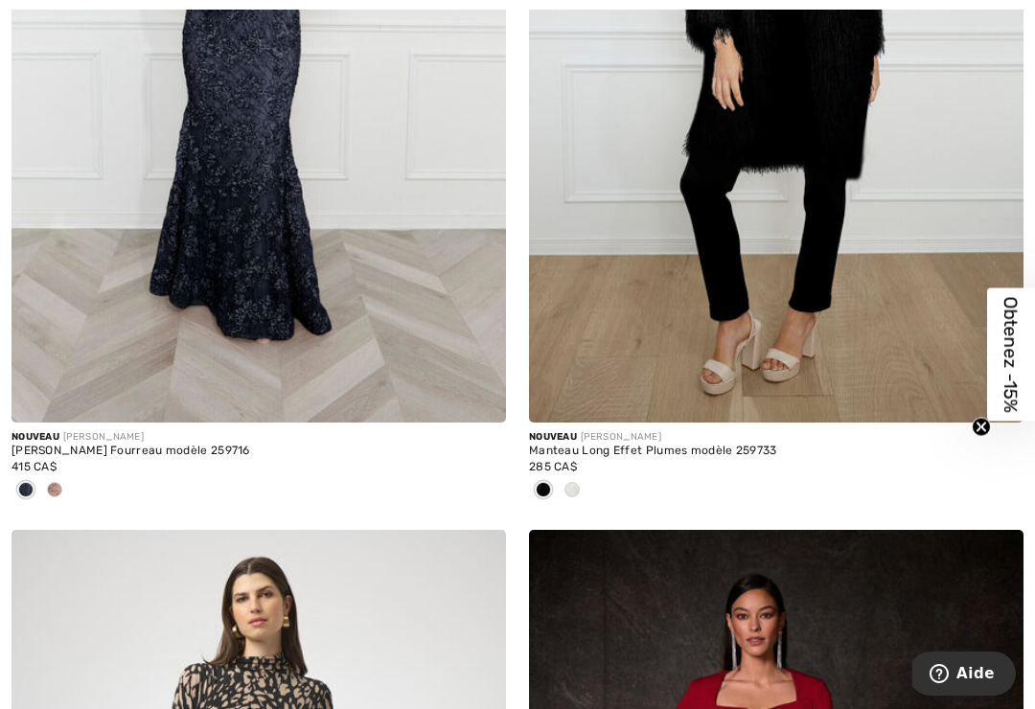
click at [576, 482] on span at bounding box center [572, 489] width 15 height 15
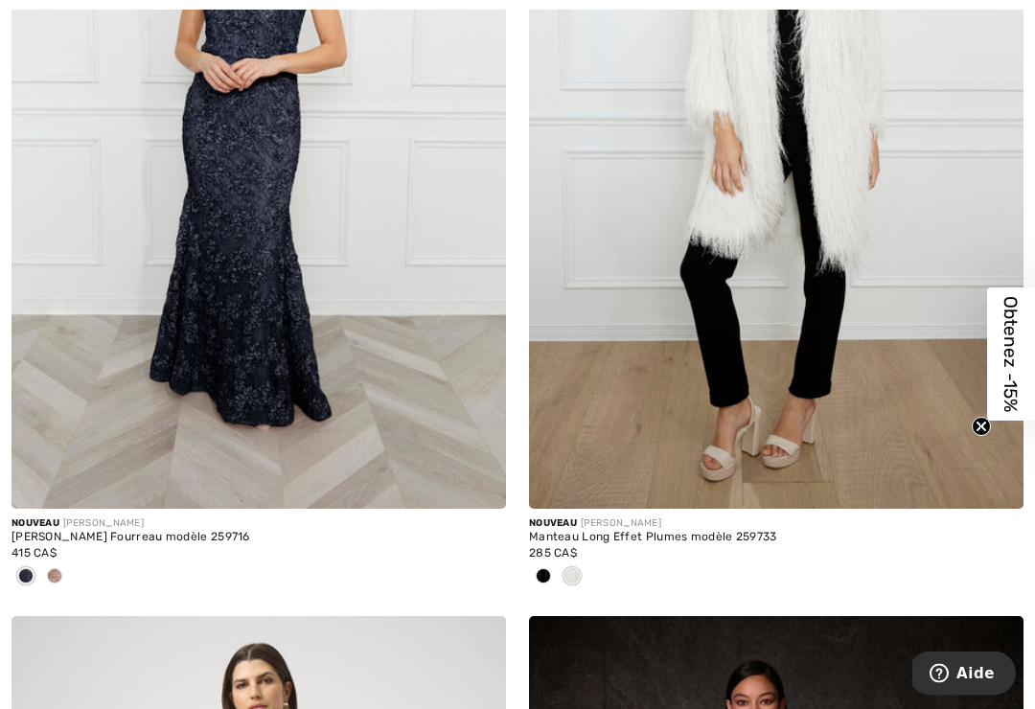
scroll to position [10881, 0]
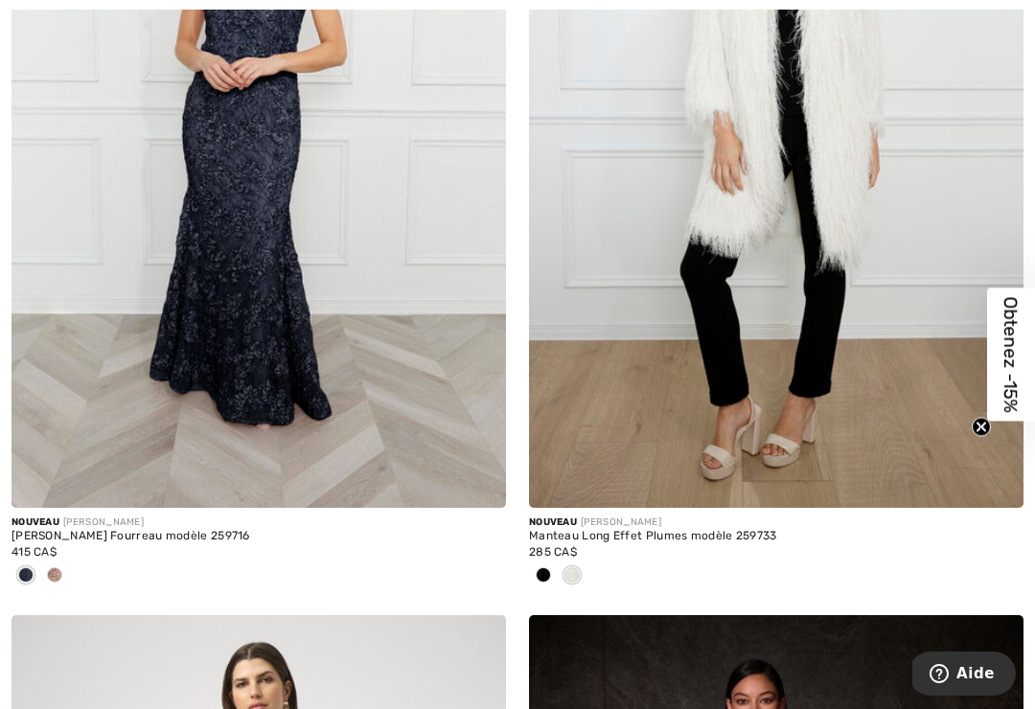
click at [551, 564] on div at bounding box center [543, 577] width 29 height 32
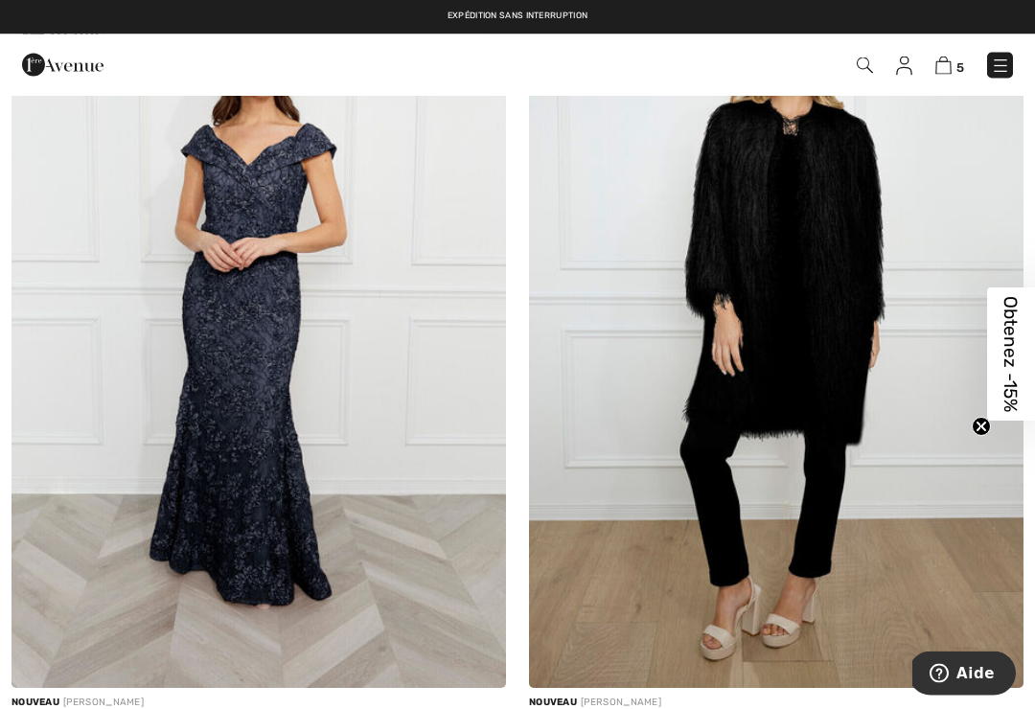
scroll to position [10701, 0]
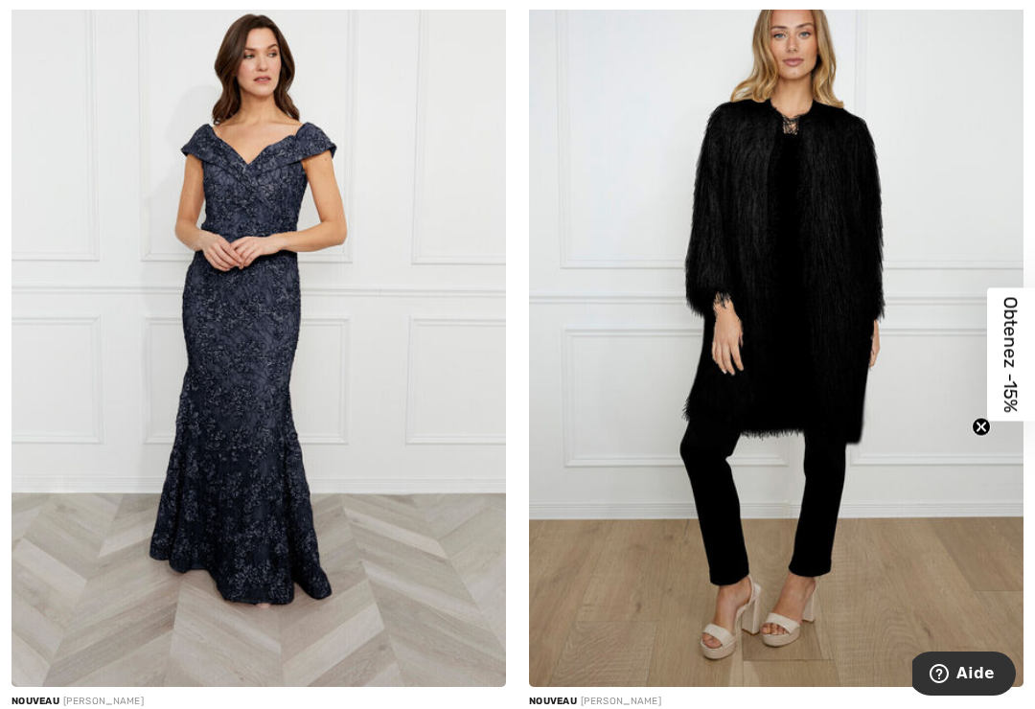
click at [801, 251] on img at bounding box center [776, 316] width 495 height 742
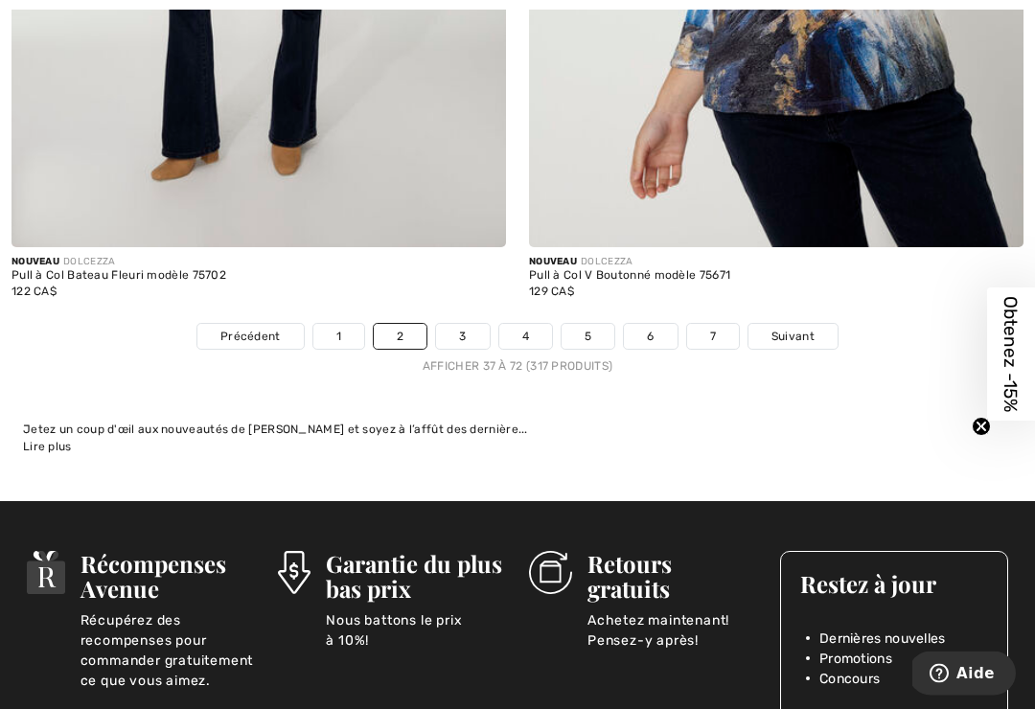
scroll to position [15377, 0]
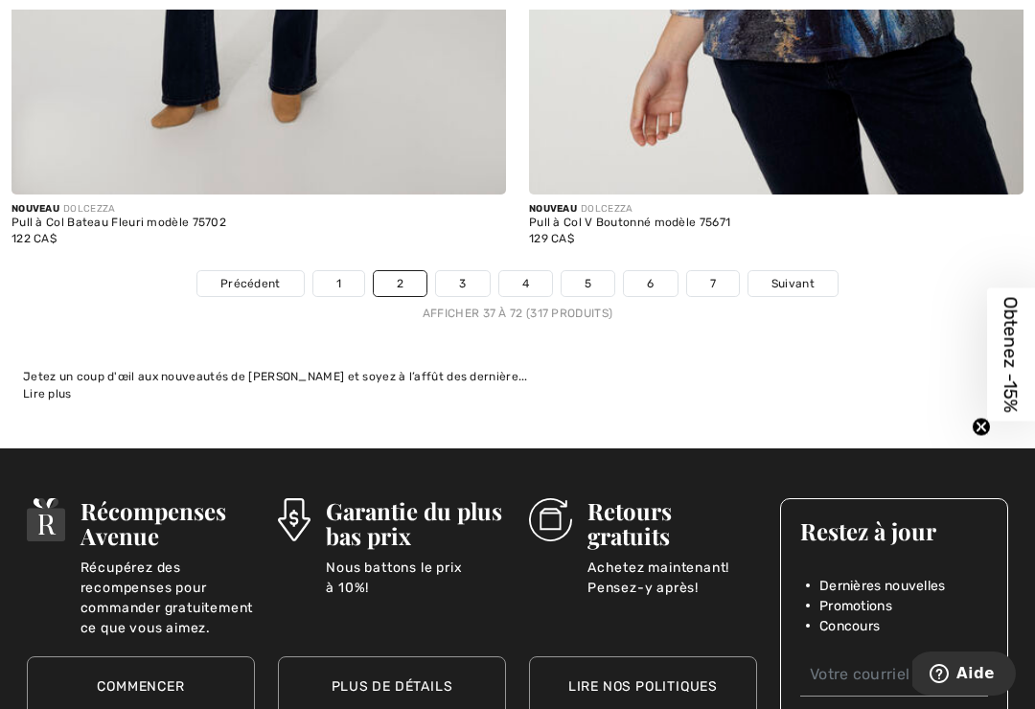
click at [808, 281] on link "Suivant" at bounding box center [793, 283] width 89 height 25
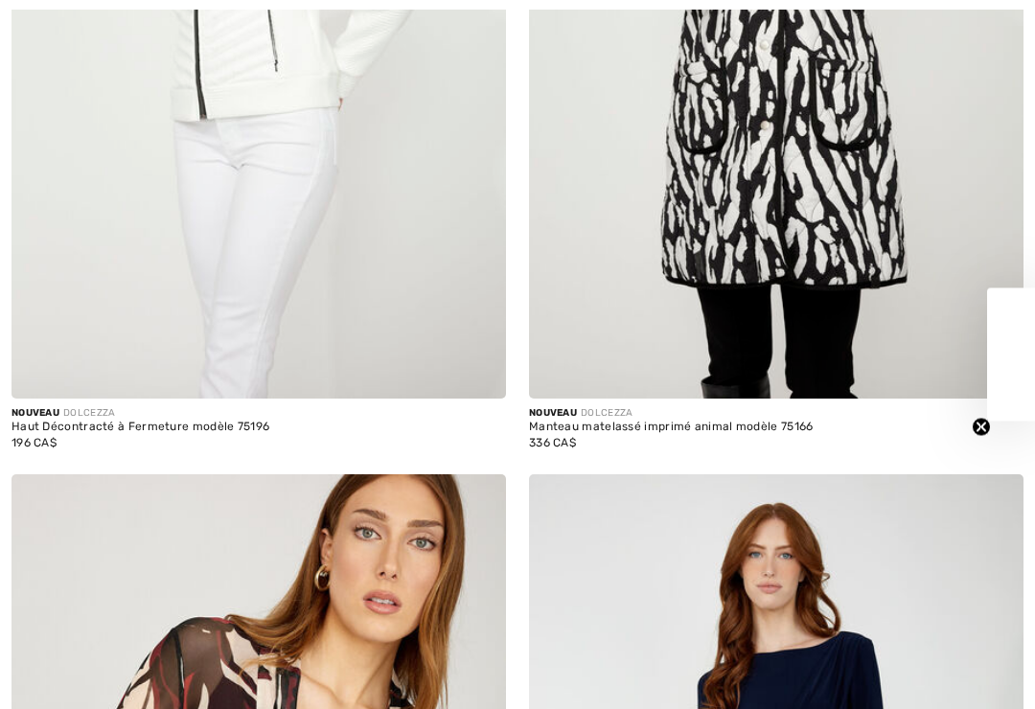
checkbox input "true"
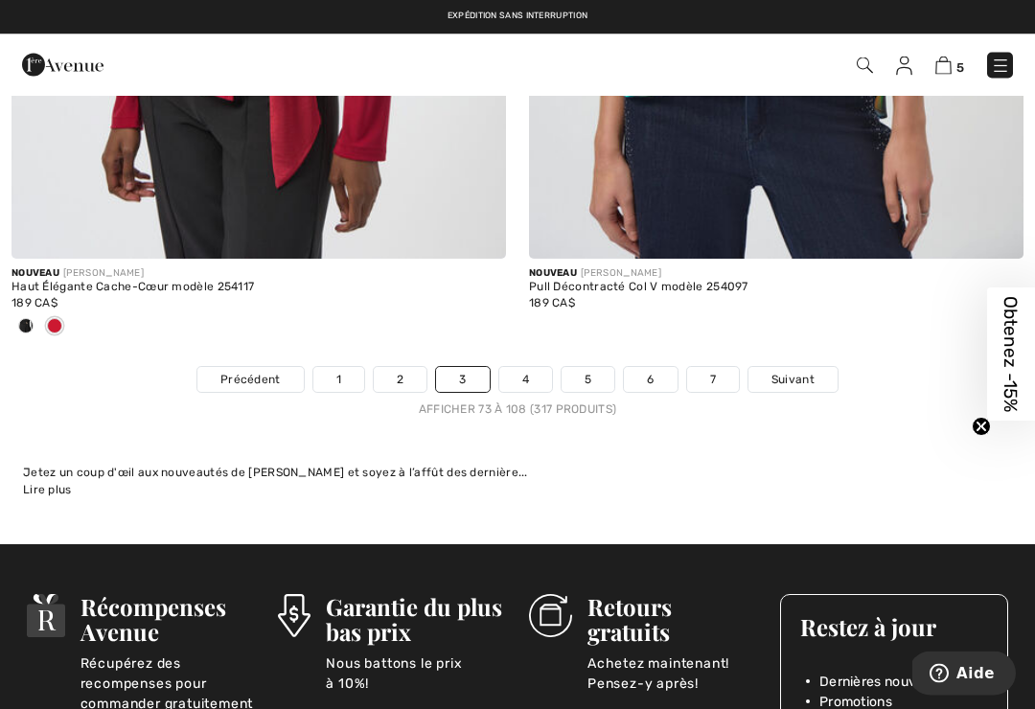
scroll to position [15155, 0]
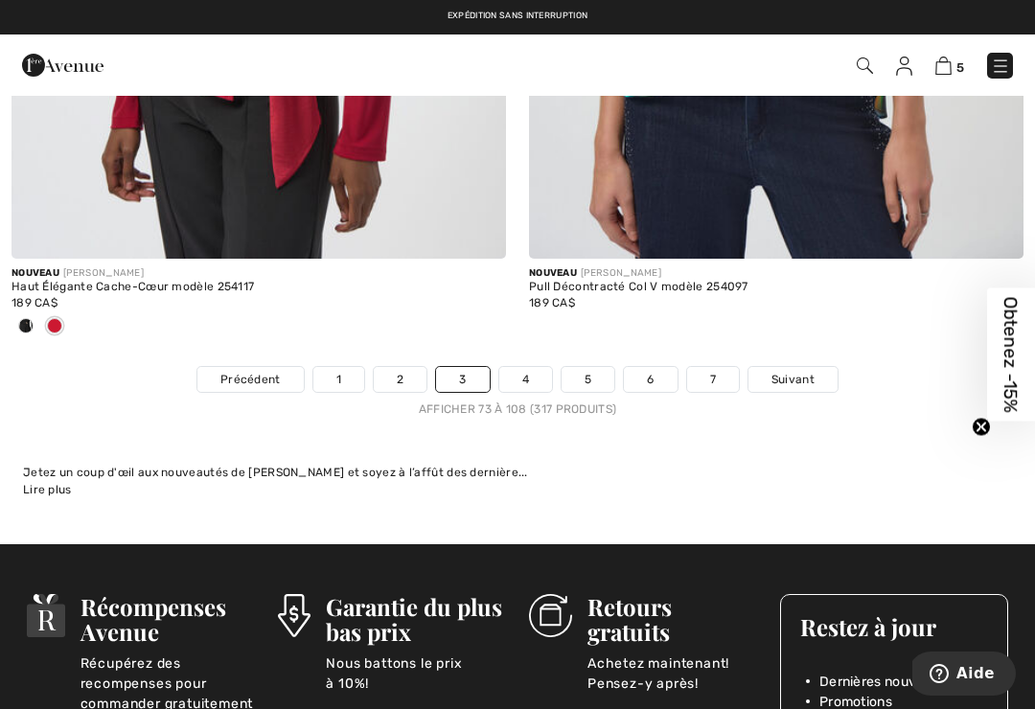
click at [793, 371] on span "Suivant" at bounding box center [793, 379] width 43 height 17
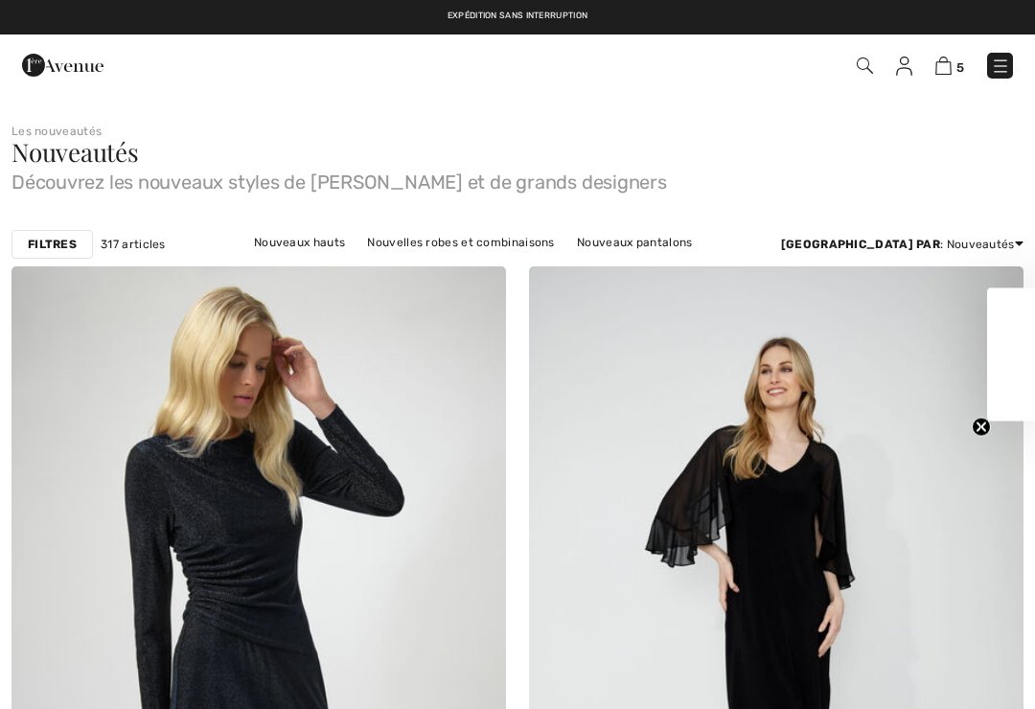
checkbox input "true"
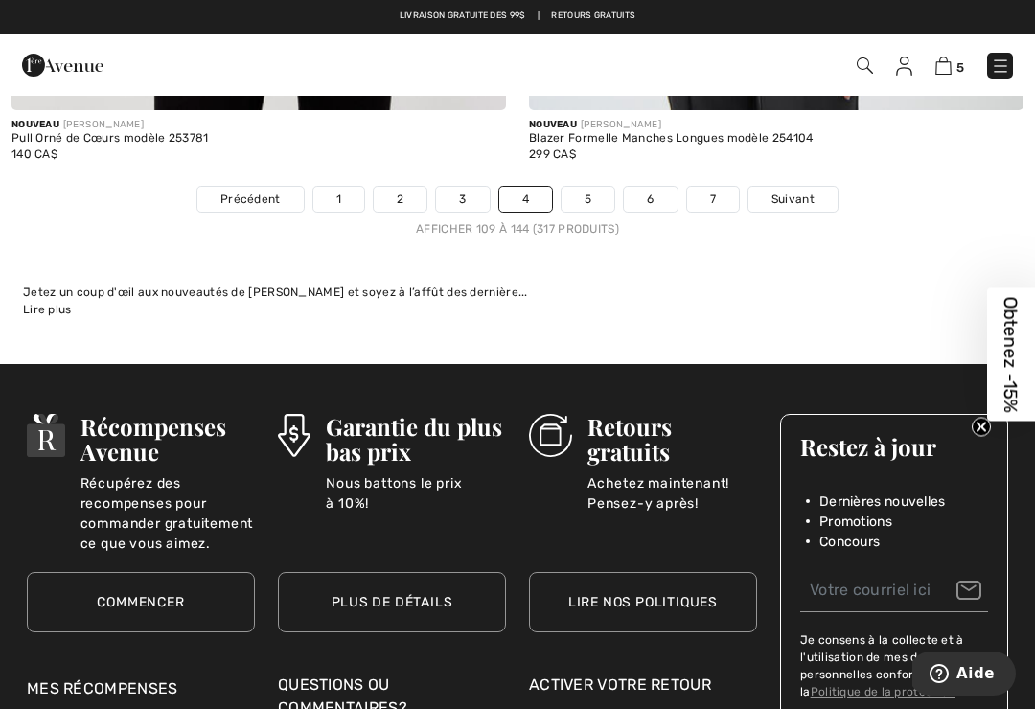
scroll to position [14996, 0]
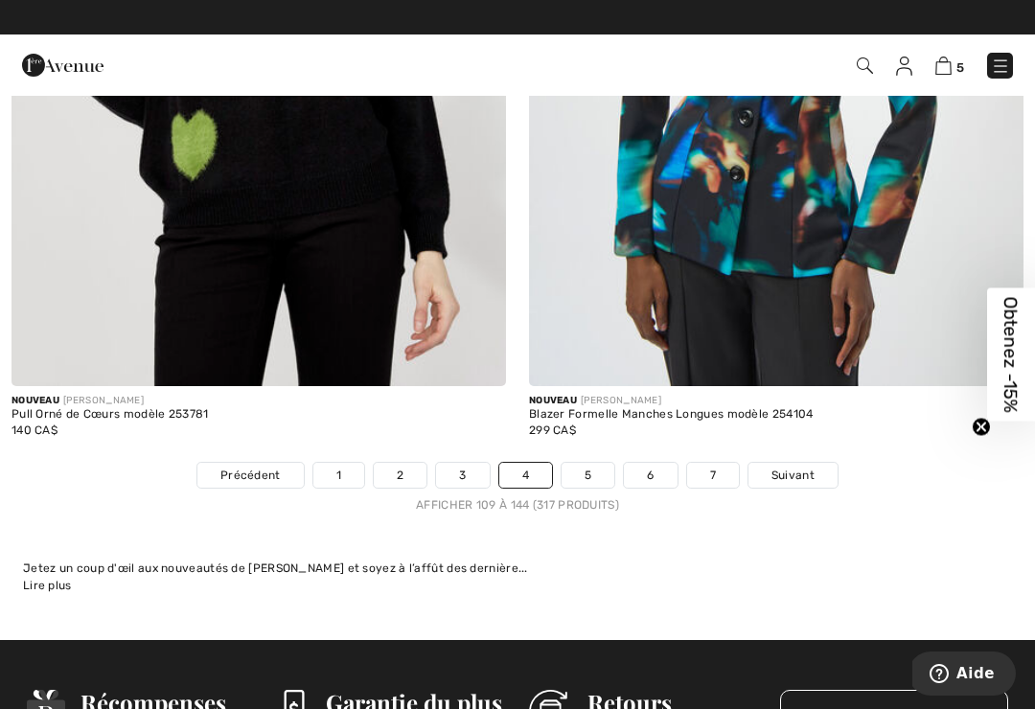
click at [810, 467] on span "Suivant" at bounding box center [793, 475] width 43 height 17
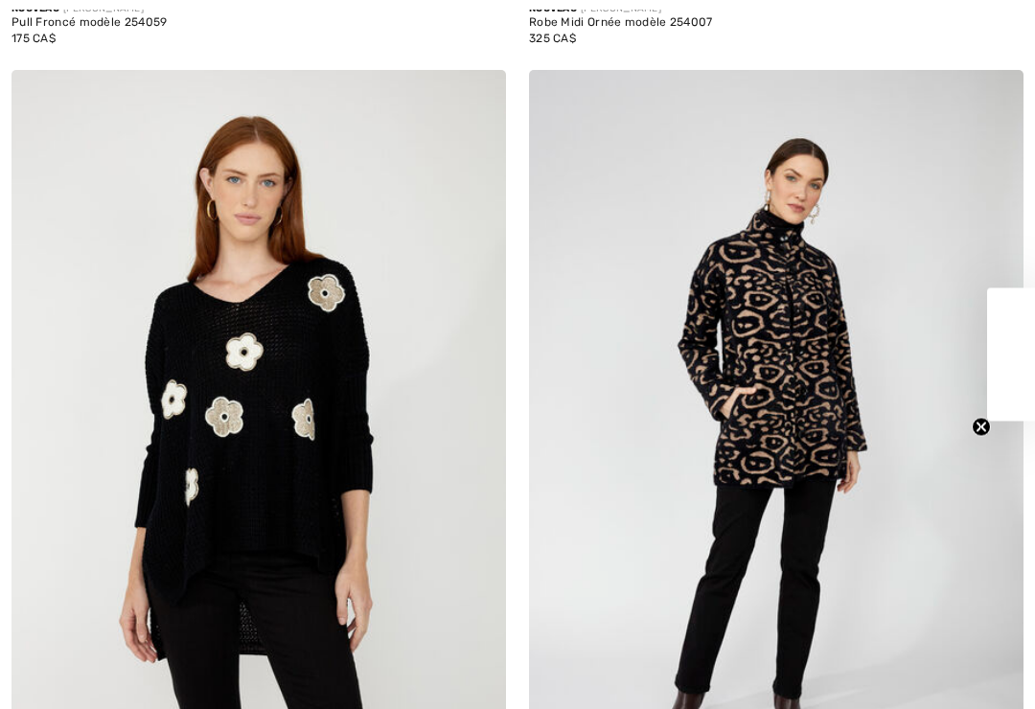
checkbox input "true"
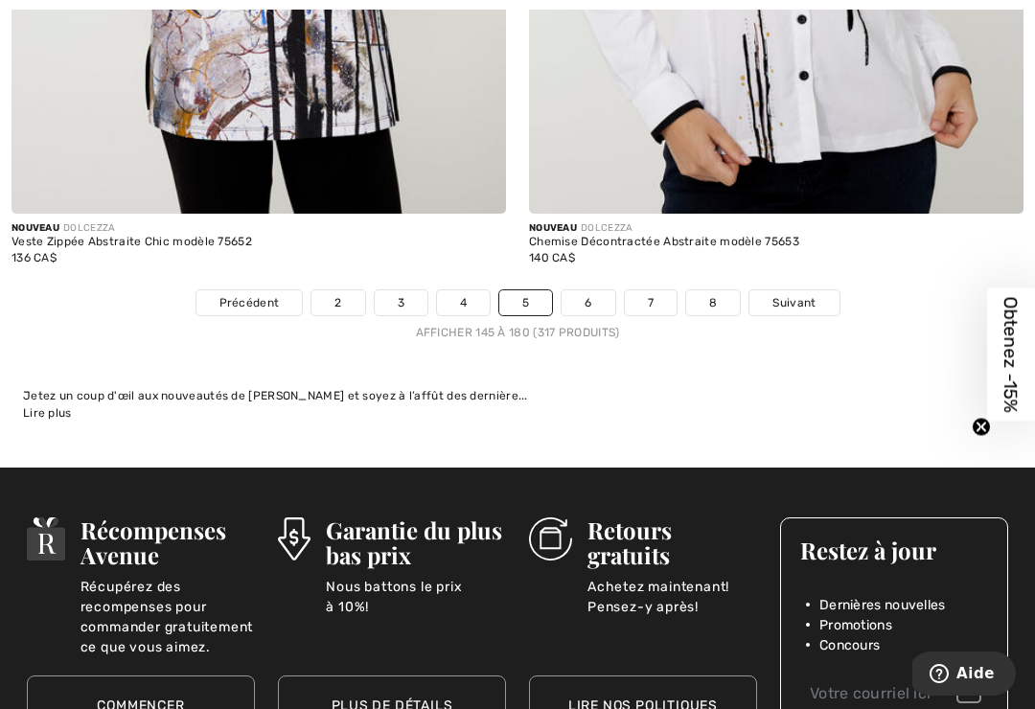
scroll to position [15076, 0]
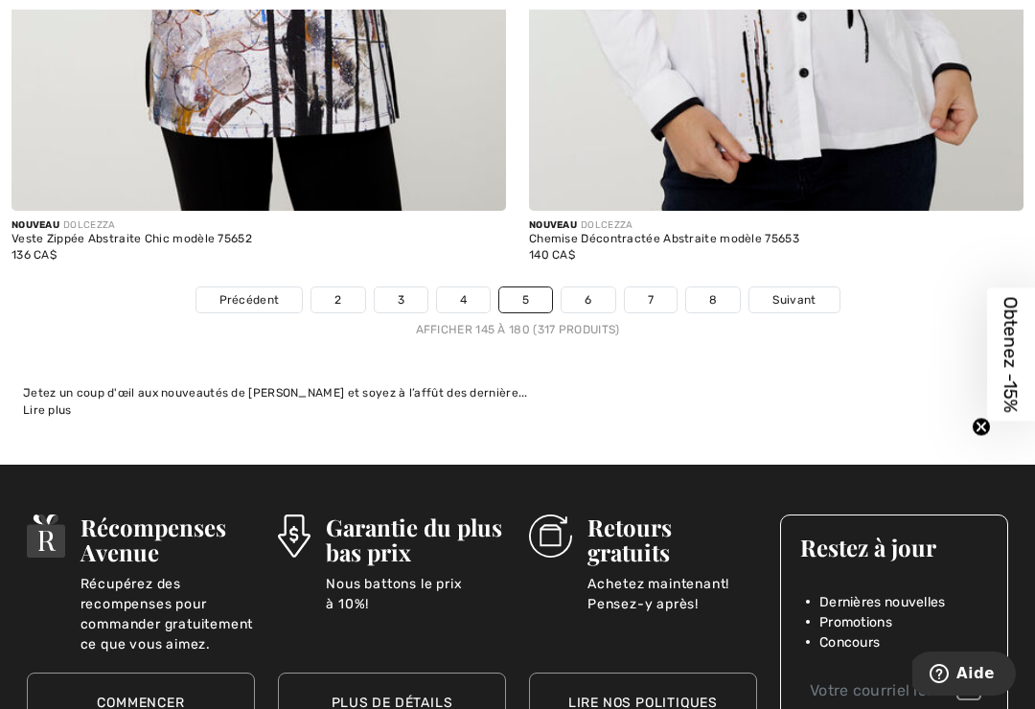
click at [796, 291] on span "Suivant" at bounding box center [794, 299] width 43 height 17
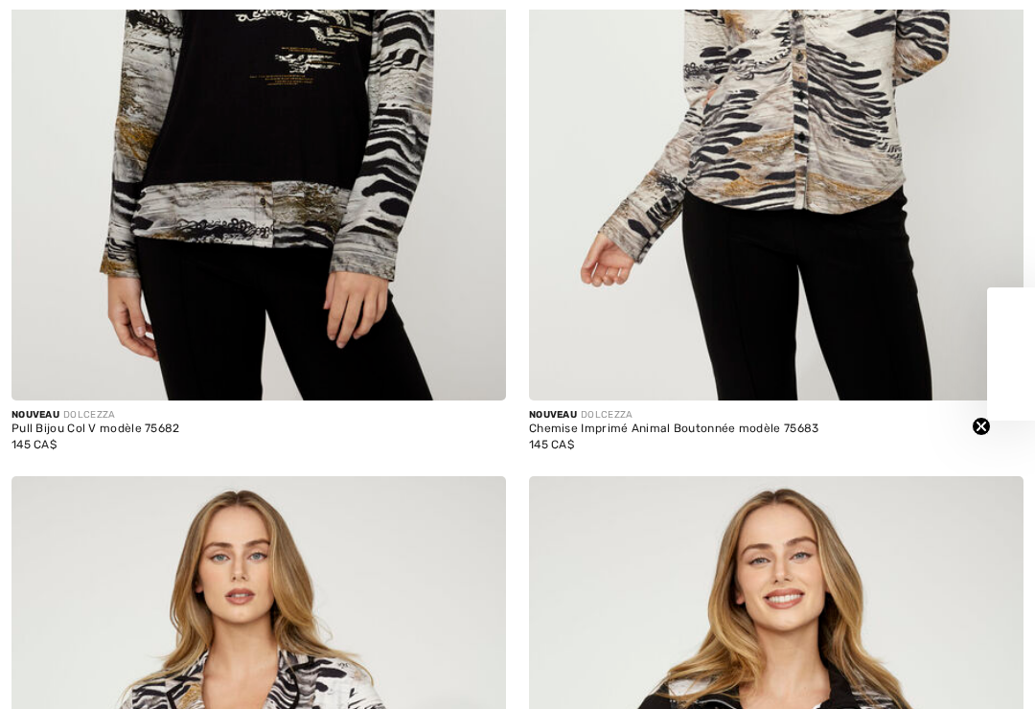
checkbox input "true"
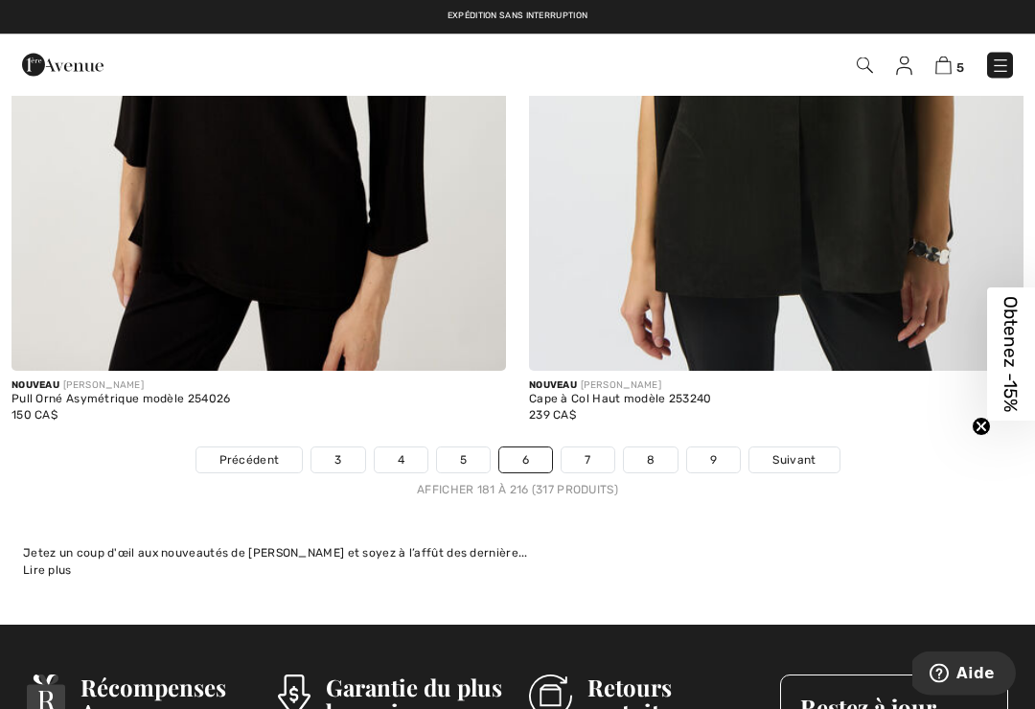
scroll to position [15074, 0]
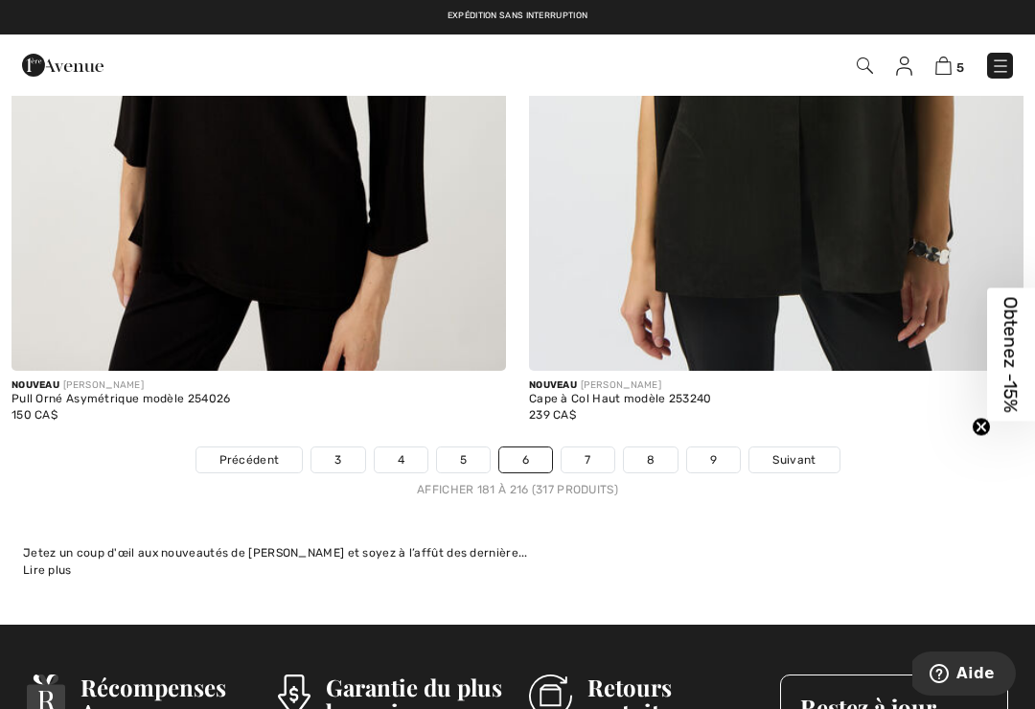
click at [808, 452] on span "Suivant" at bounding box center [794, 460] width 43 height 17
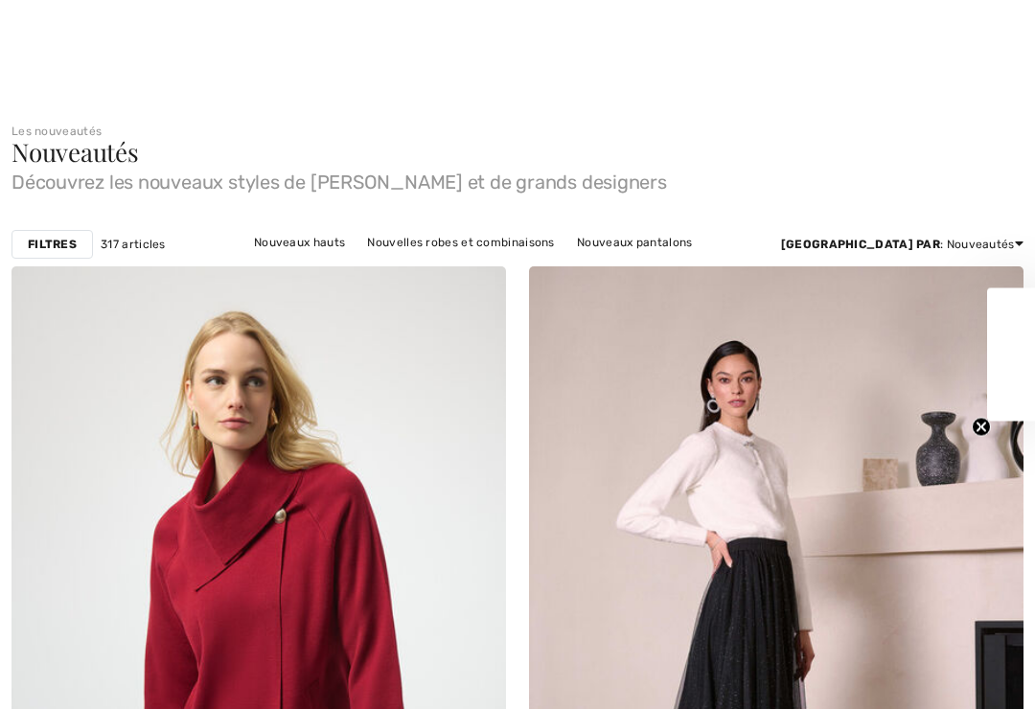
checkbox input "true"
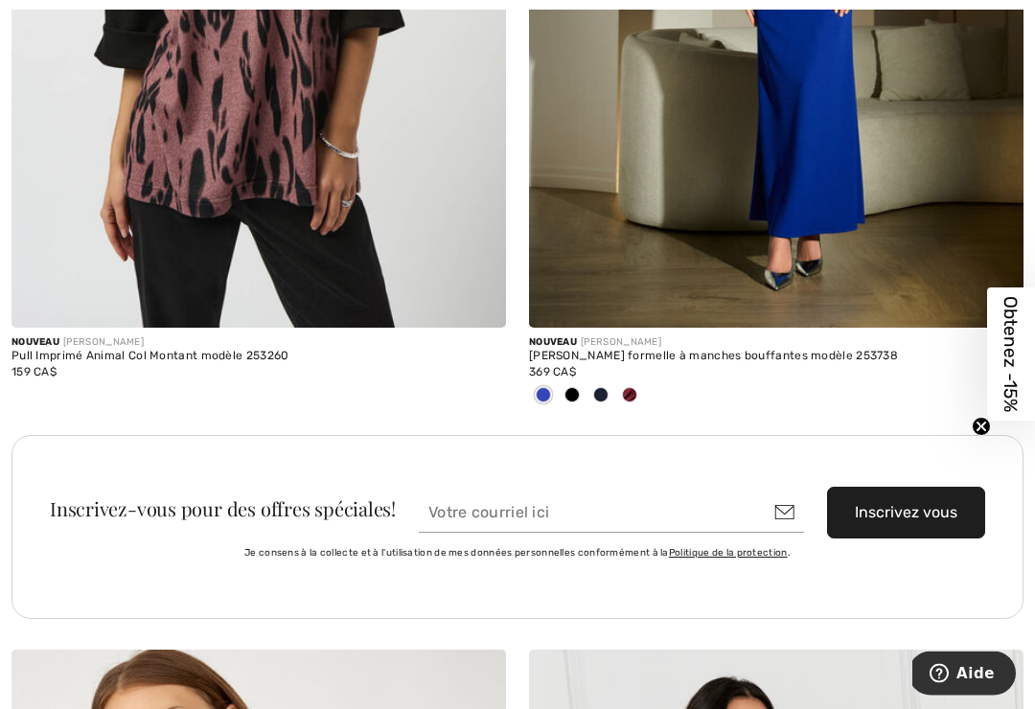
scroll to position [10111, 0]
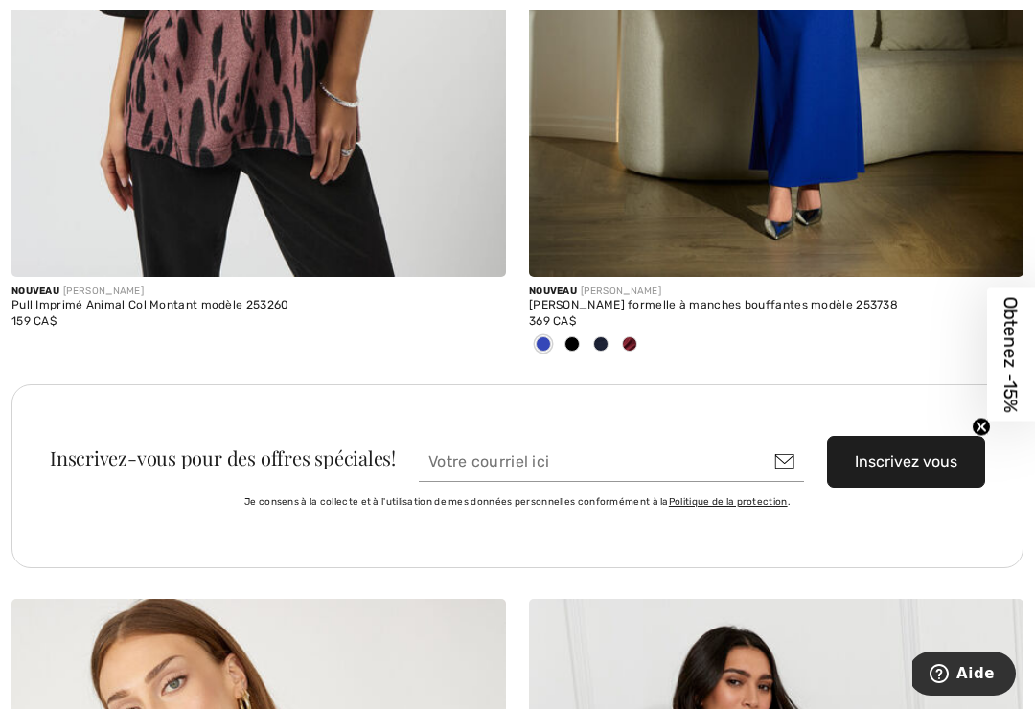
click at [802, 313] on div "369 CA$" at bounding box center [776, 321] width 495 height 17
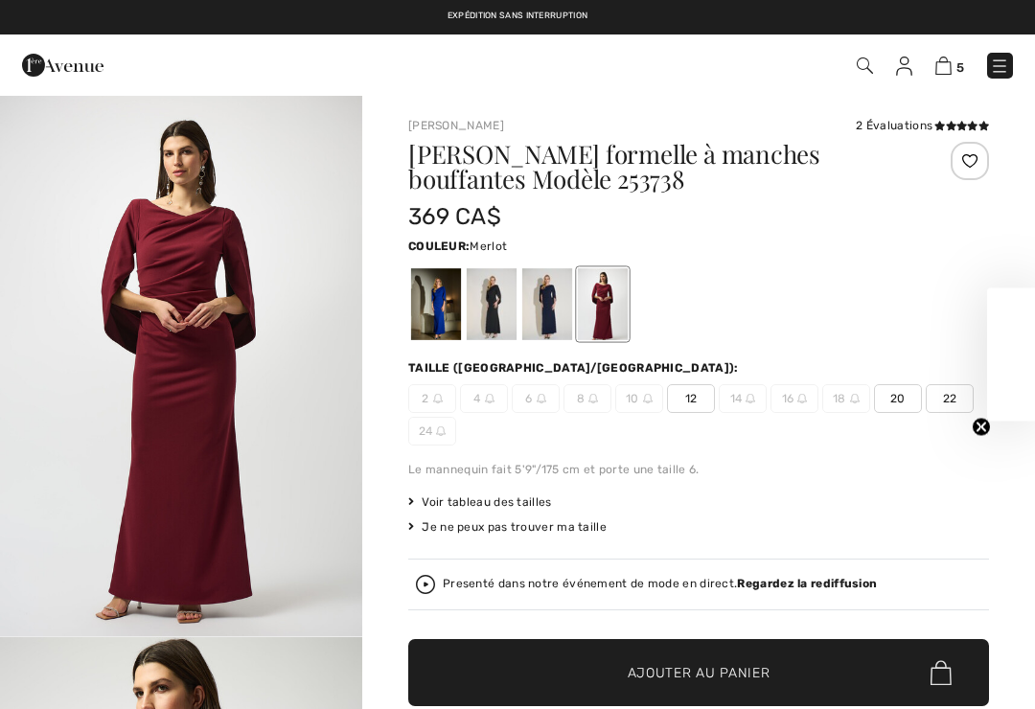
checkbox input "true"
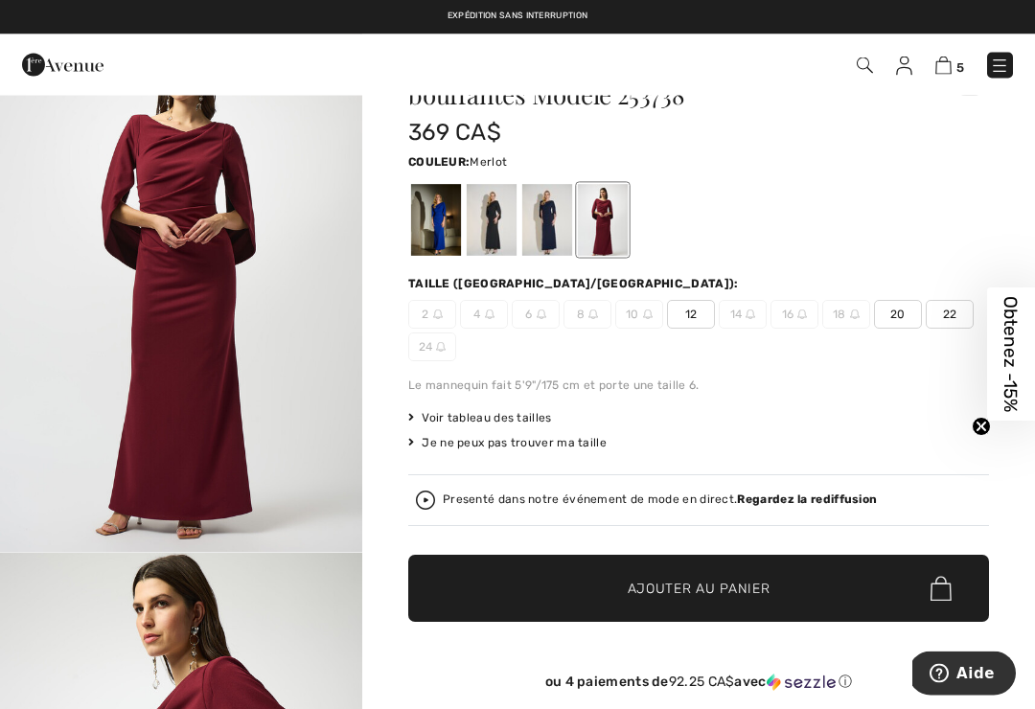
scroll to position [84, 0]
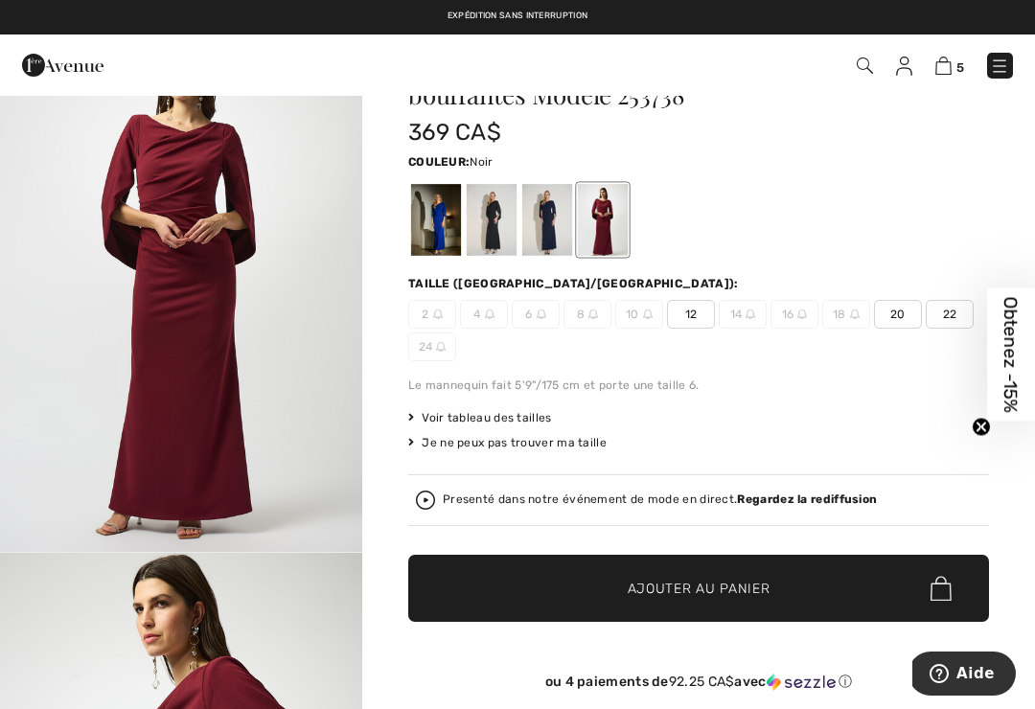
click at [497, 222] on div at bounding box center [492, 220] width 50 height 72
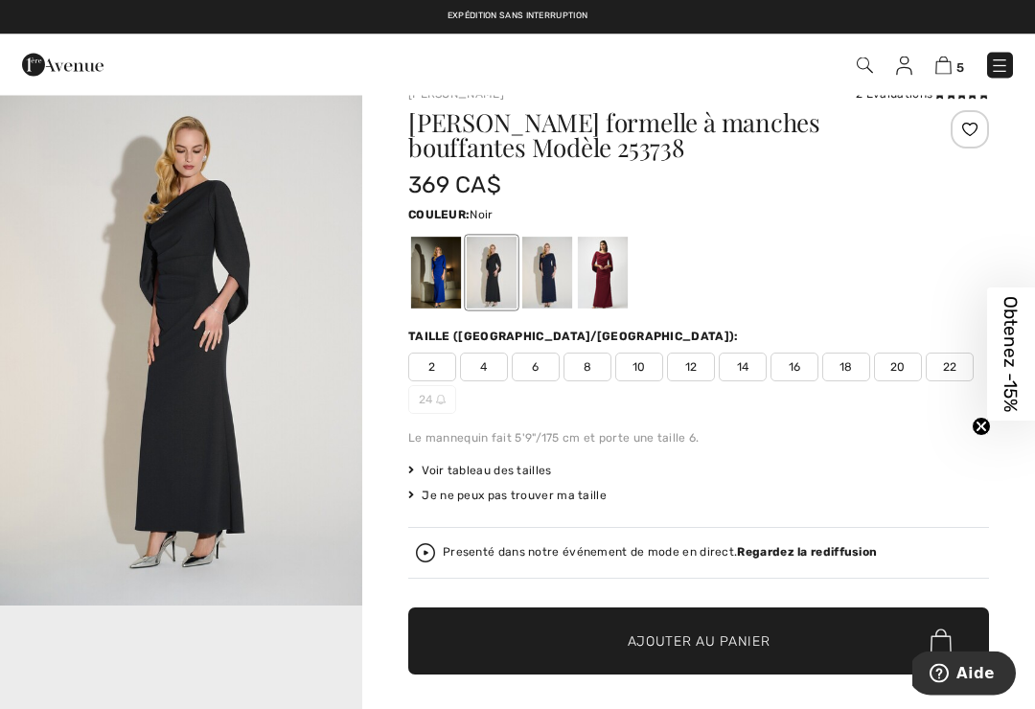
scroll to position [32, 0]
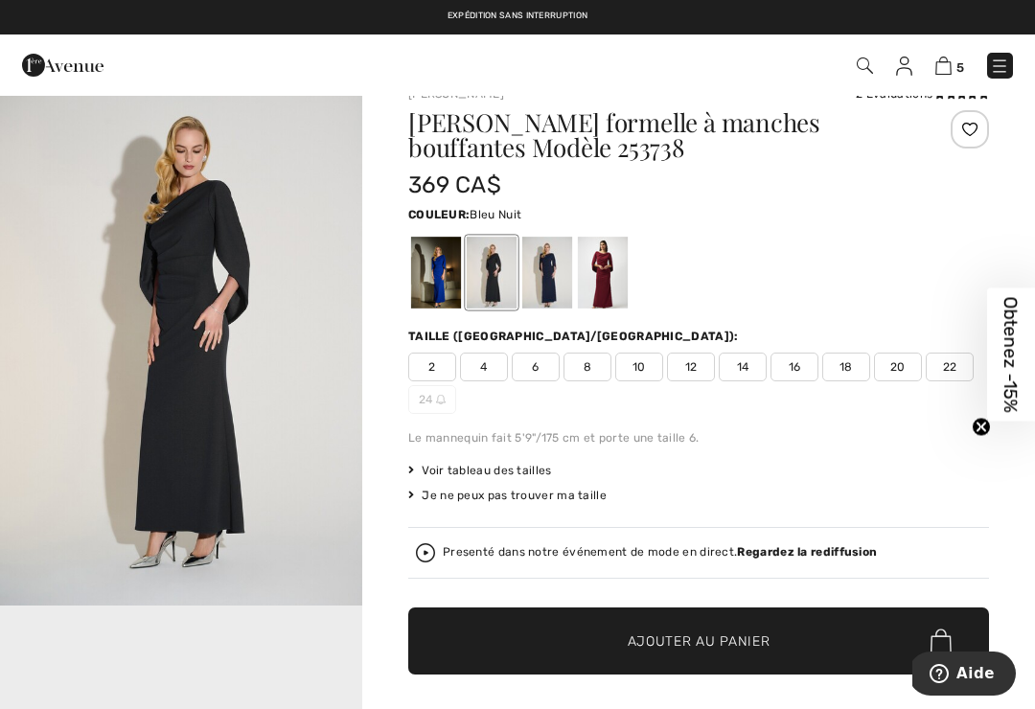
click at [556, 272] on div at bounding box center [548, 273] width 50 height 72
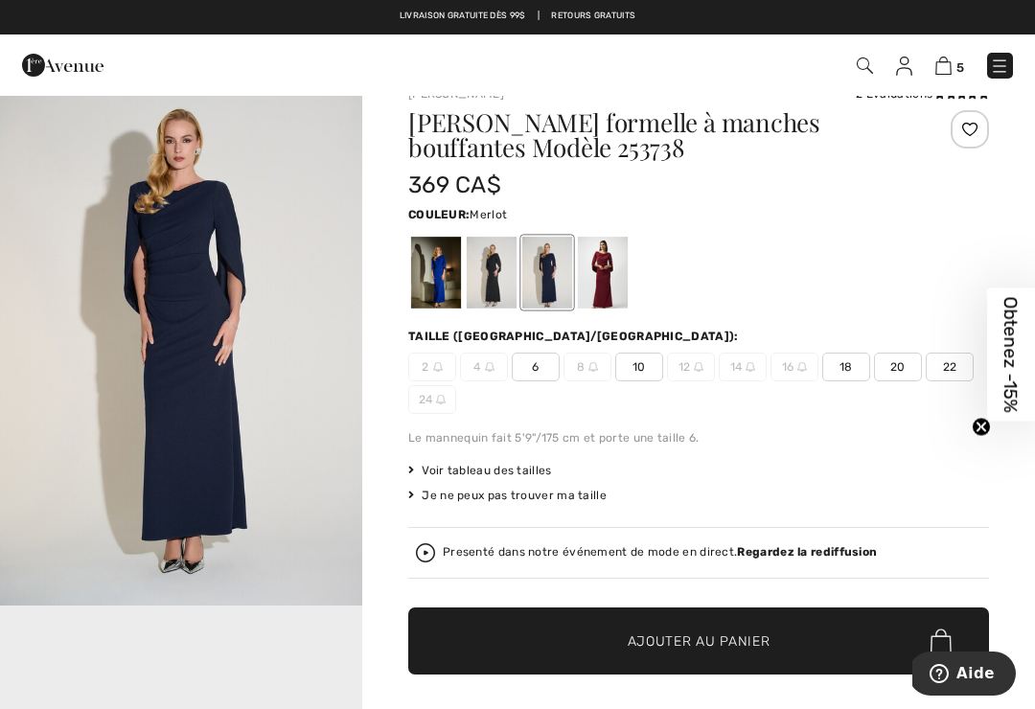
click at [611, 290] on div at bounding box center [603, 273] width 50 height 72
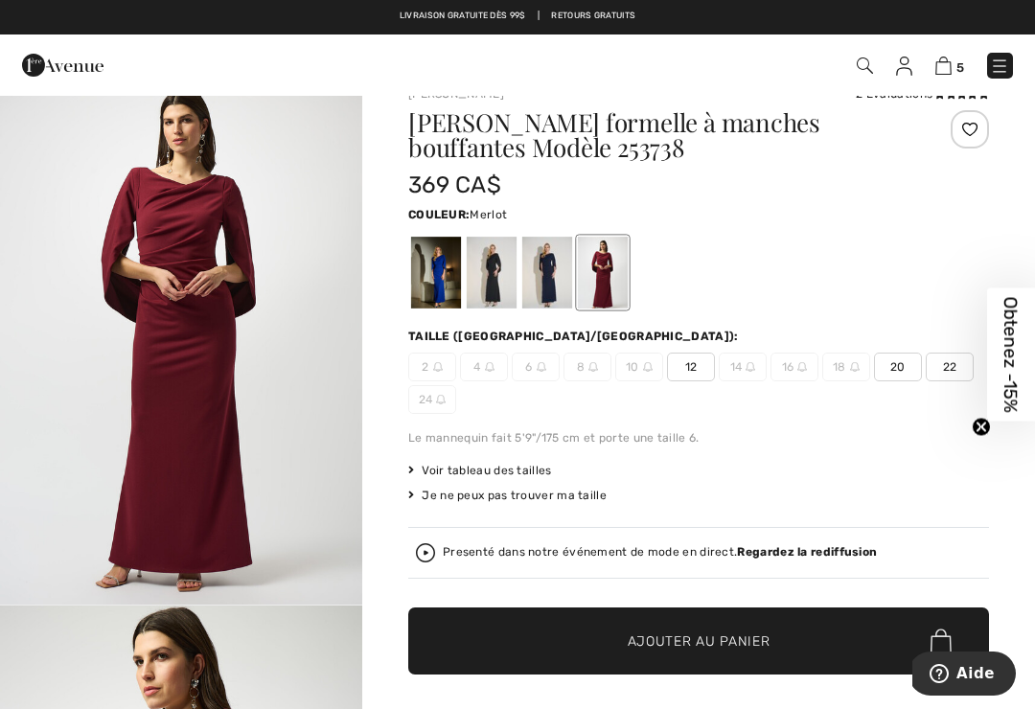
click at [493, 278] on div at bounding box center [492, 273] width 50 height 72
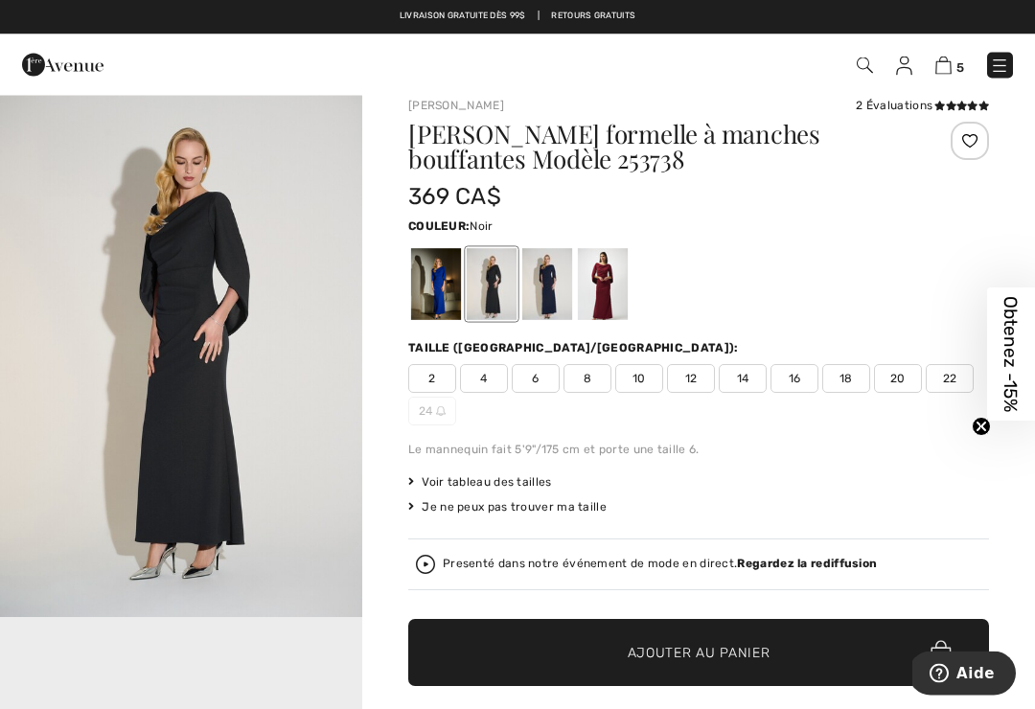
scroll to position [0, 0]
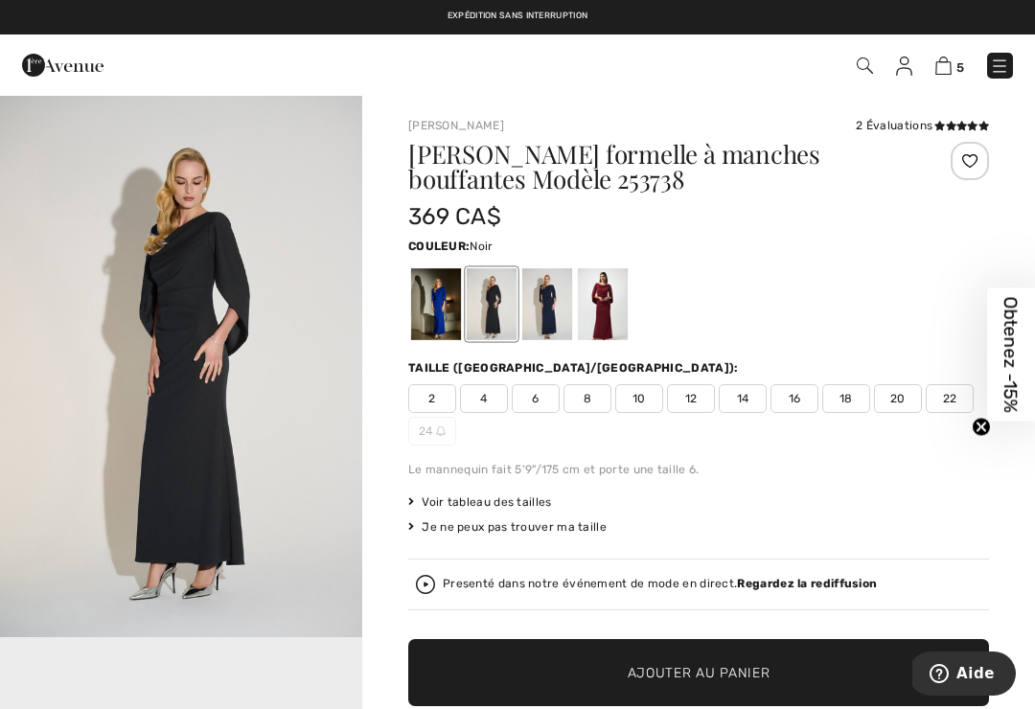
click at [557, 301] on div at bounding box center [548, 304] width 50 height 72
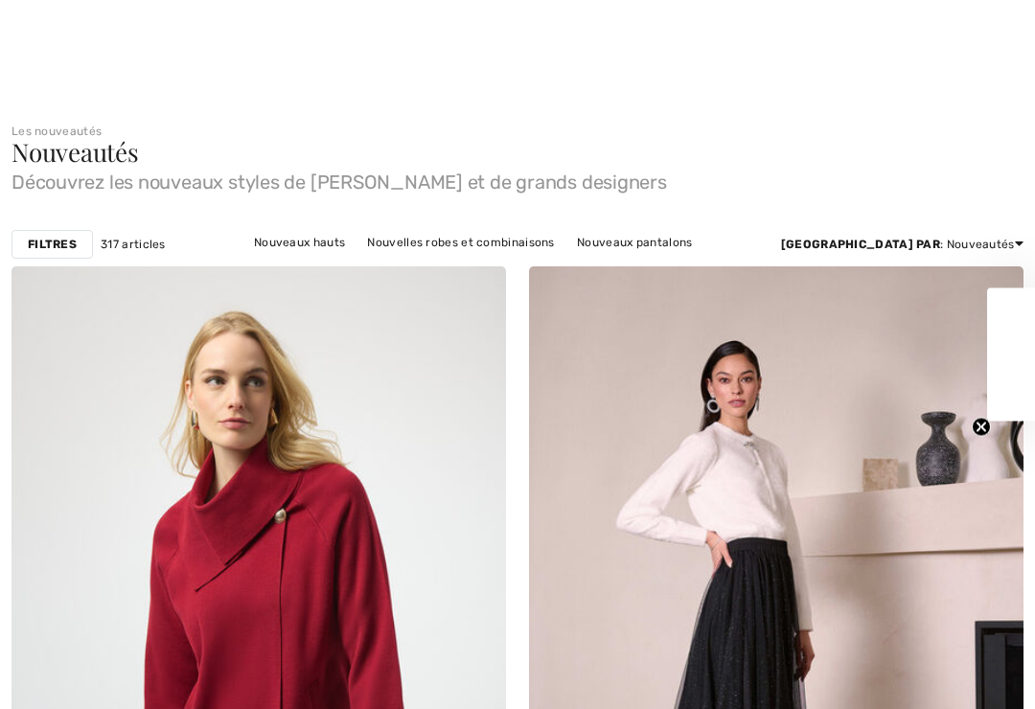
checkbox input "true"
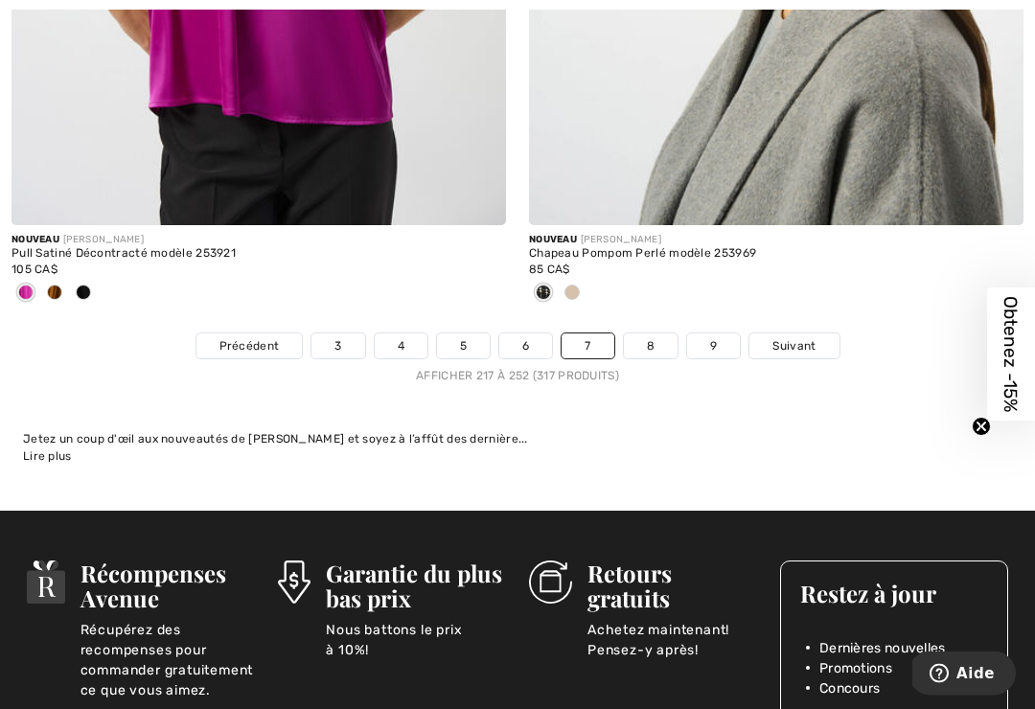
scroll to position [15420, 0]
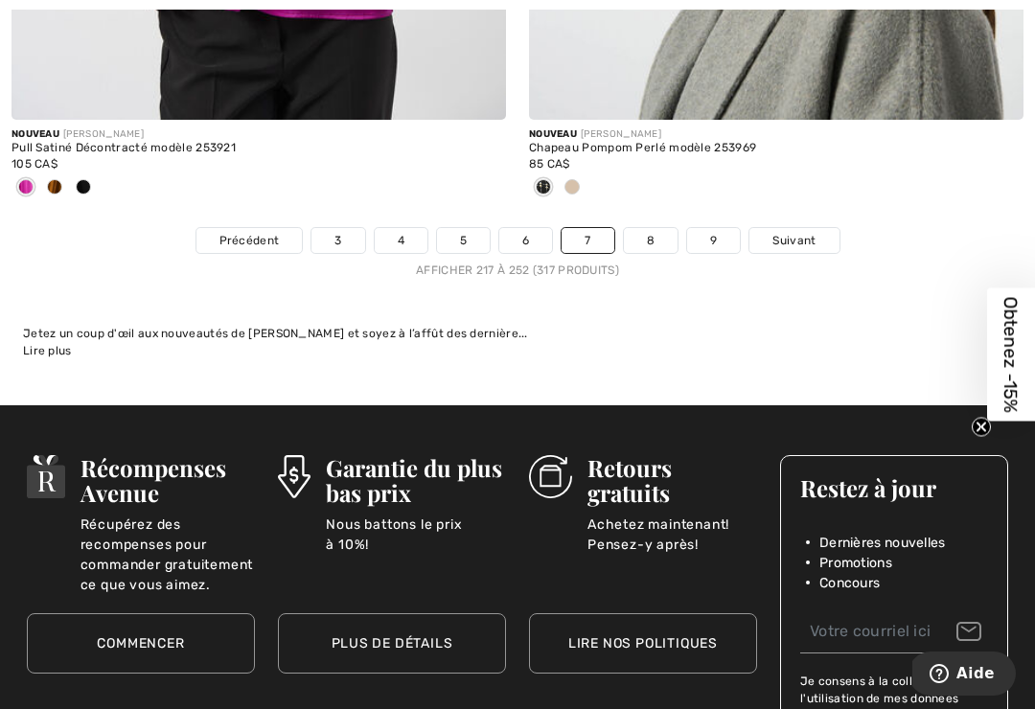
click at [793, 233] on span "Suivant" at bounding box center [794, 240] width 43 height 17
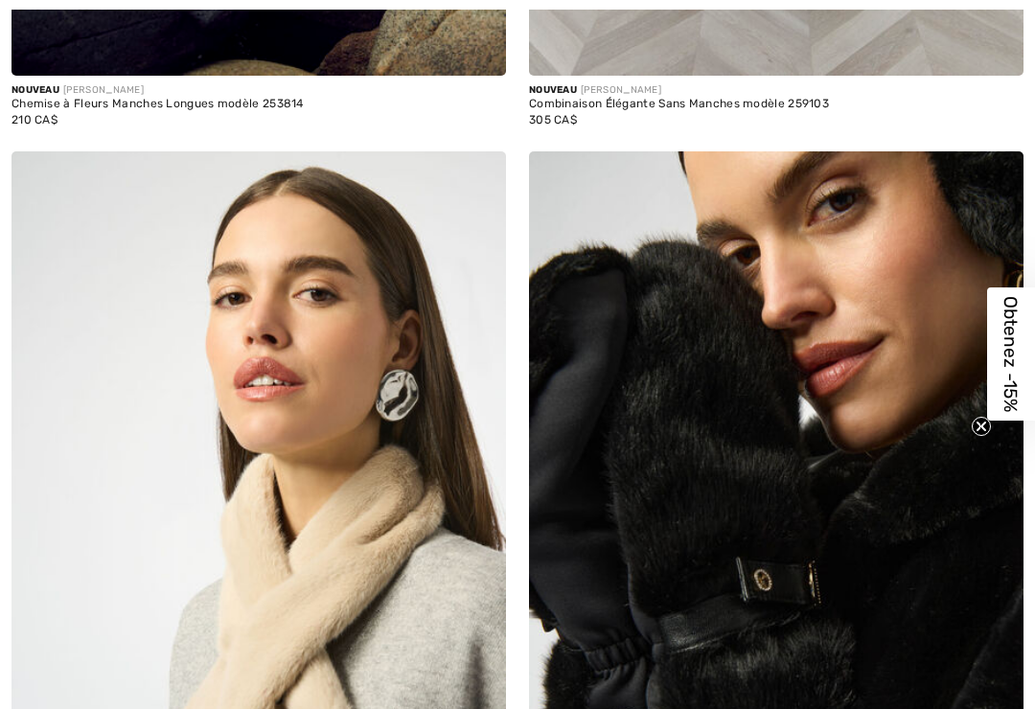
checkbox input "true"
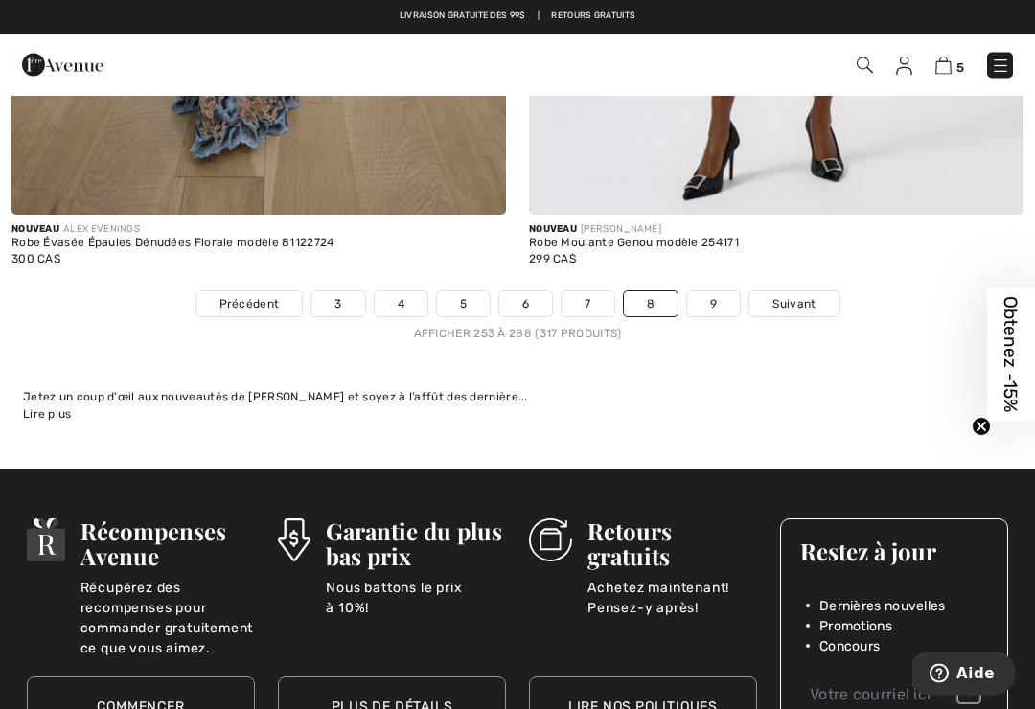
scroll to position [15357, 0]
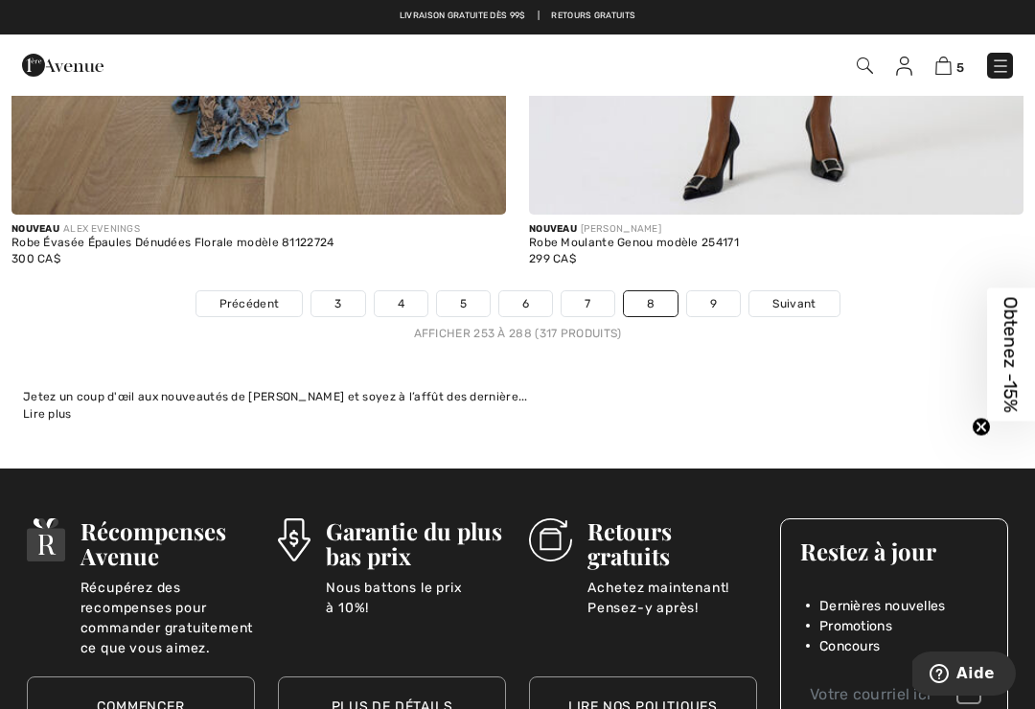
click at [794, 295] on span "Suivant" at bounding box center [794, 303] width 43 height 17
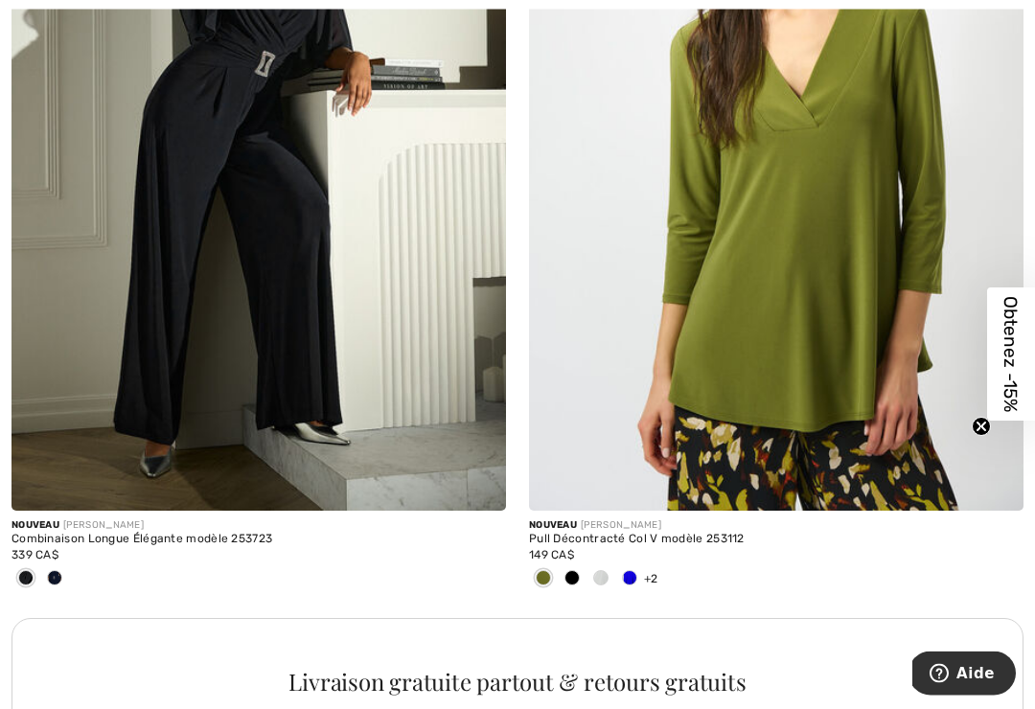
scroll to position [4618, 0]
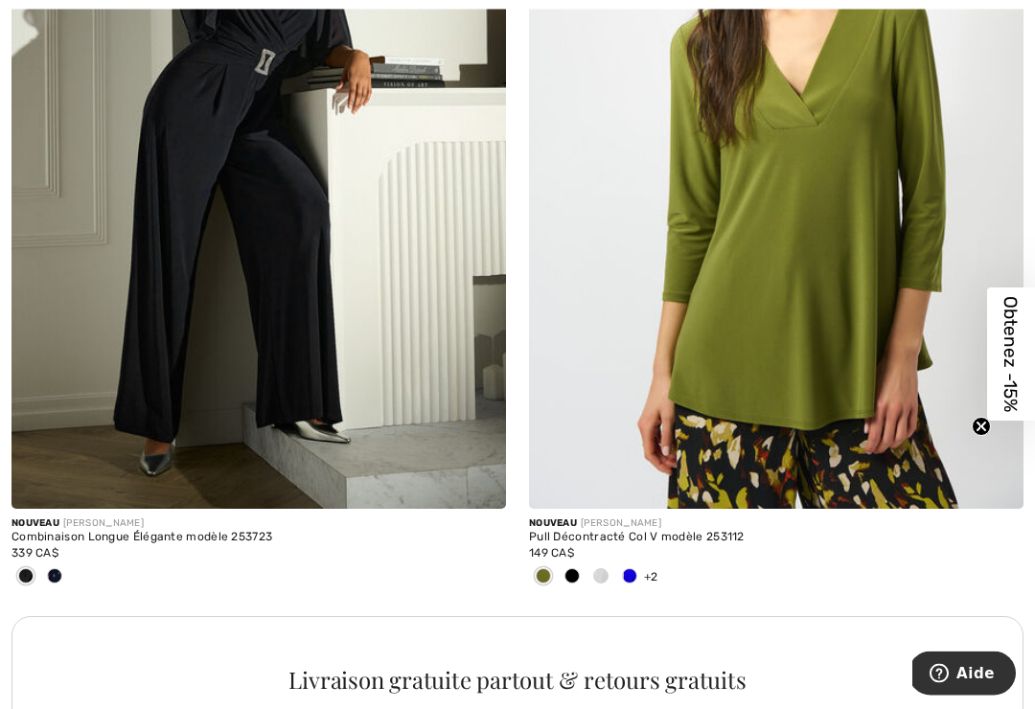
click at [185, 143] on img at bounding box center [259, 139] width 495 height 742
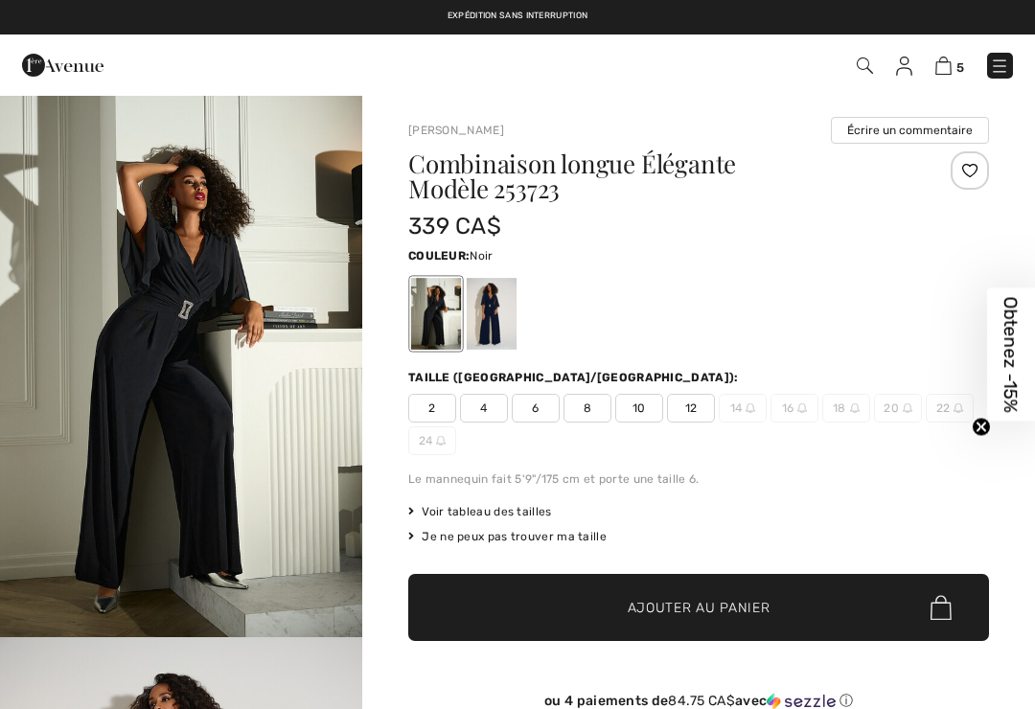
checkbox input "true"
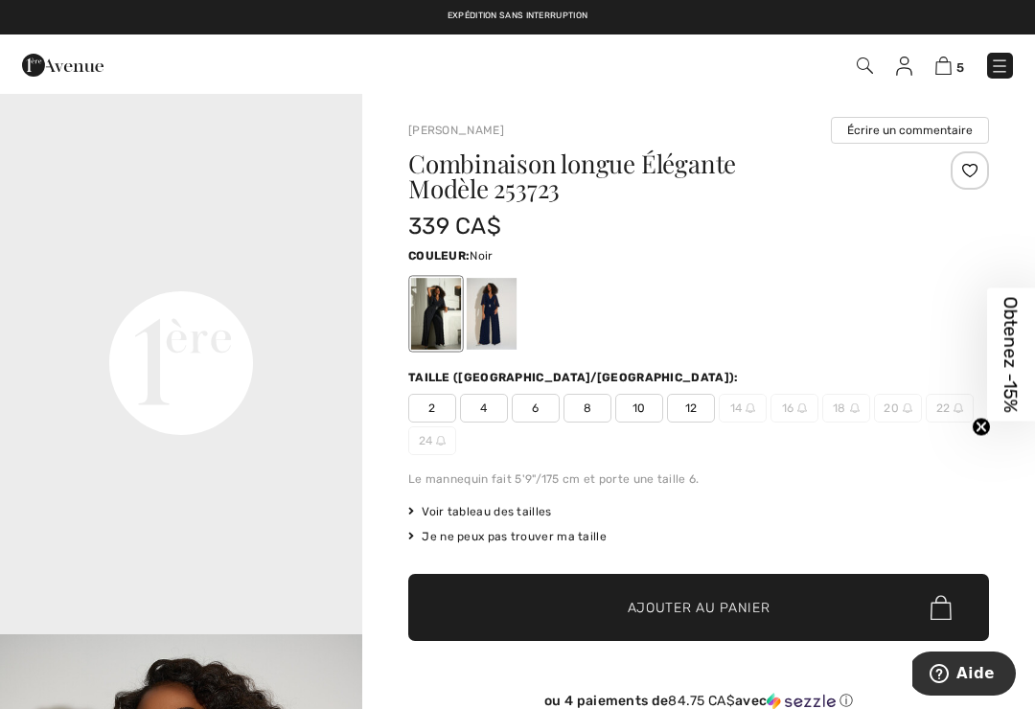
scroll to position [1092, 0]
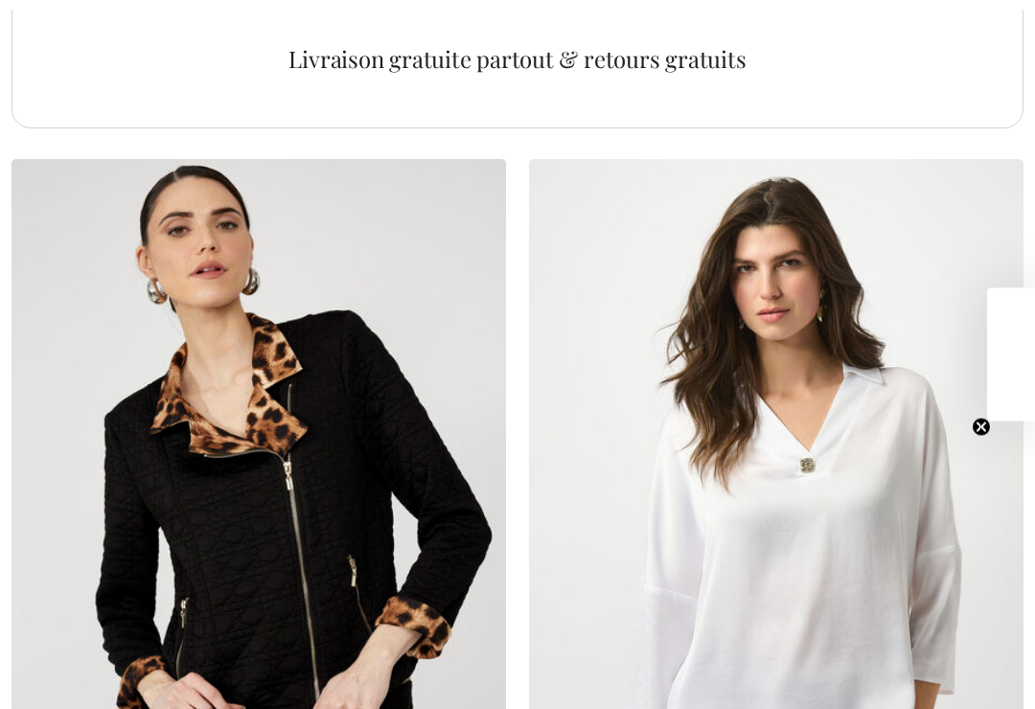
checkbox input "true"
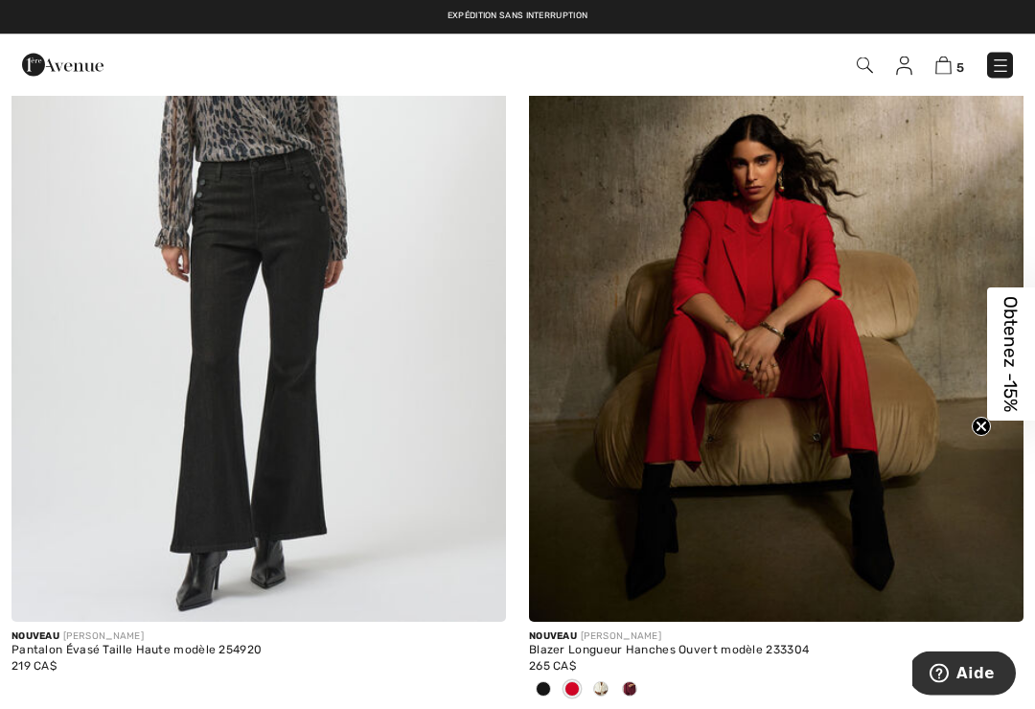
scroll to position [11478, 0]
